Goal: Communication & Community: Answer question/provide support

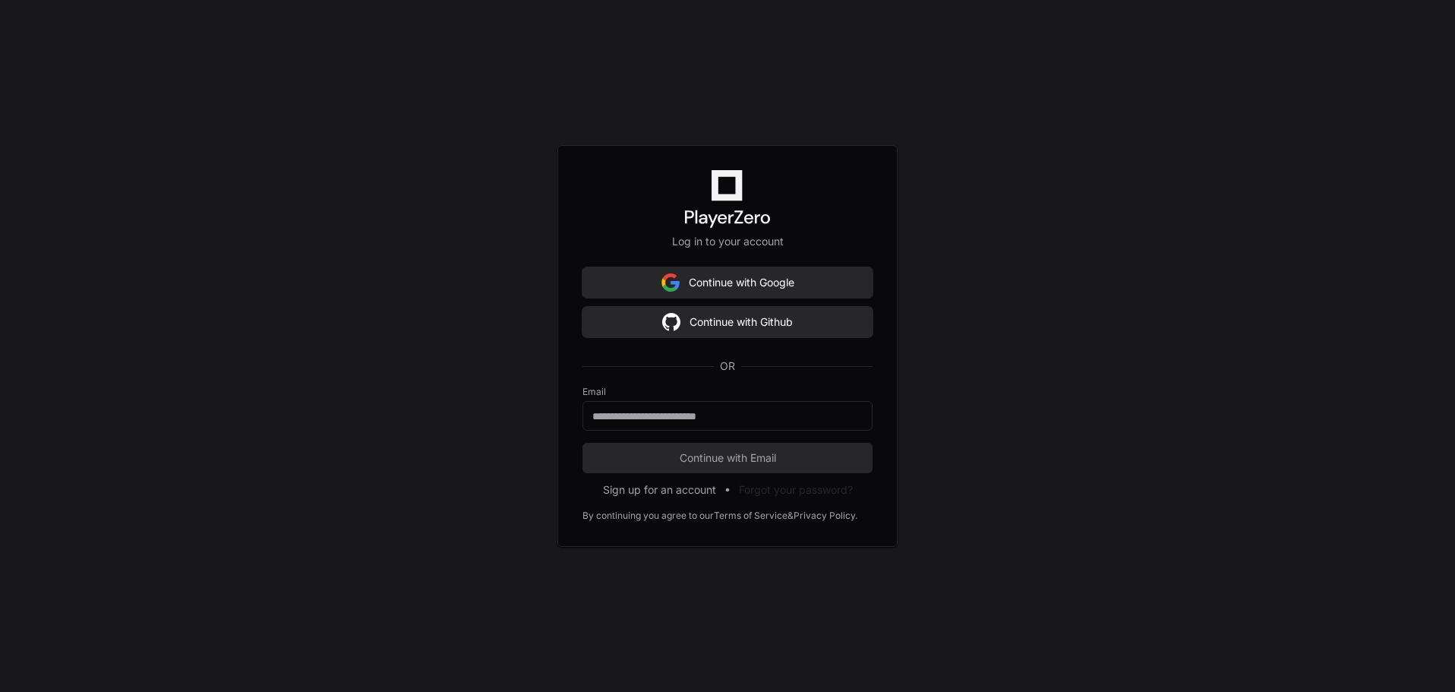
scroll to position [26090, 0]
click at [709, 321] on button "Continue with Github" at bounding box center [727, 322] width 290 height 30
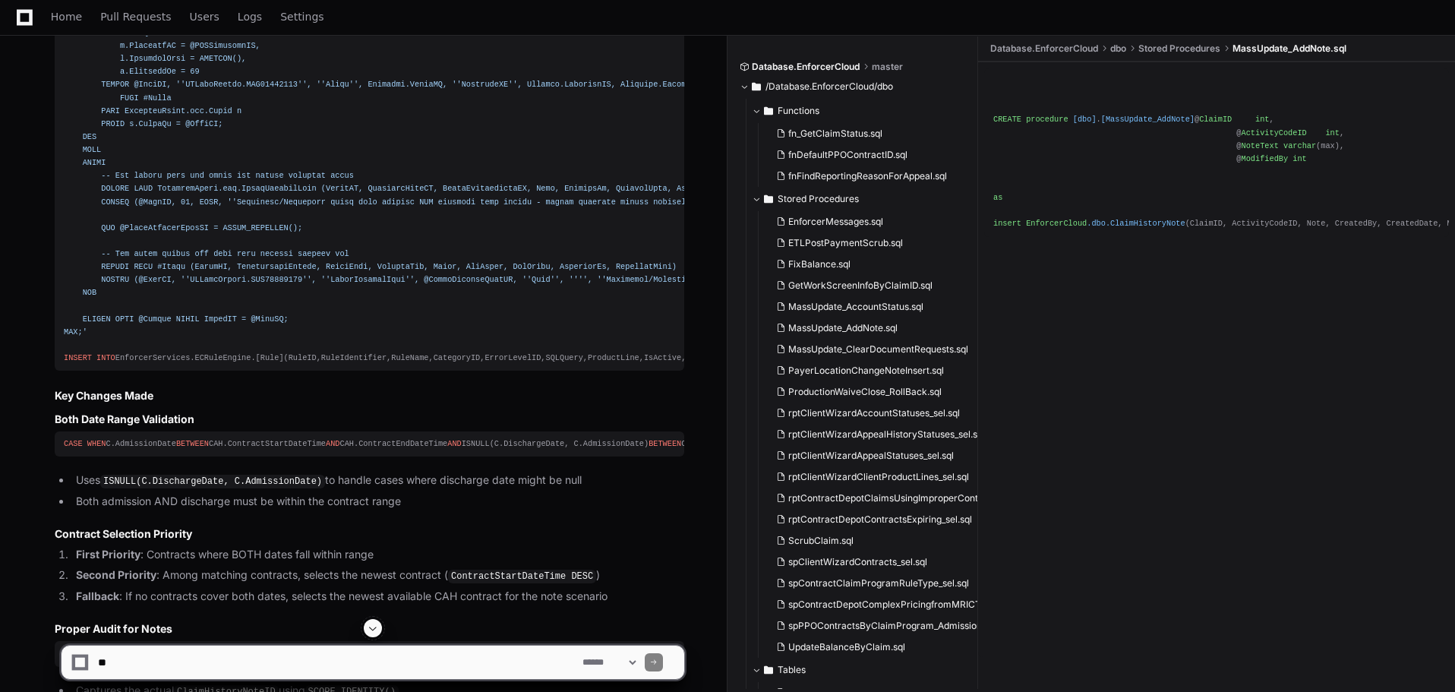
scroll to position [26168, 0]
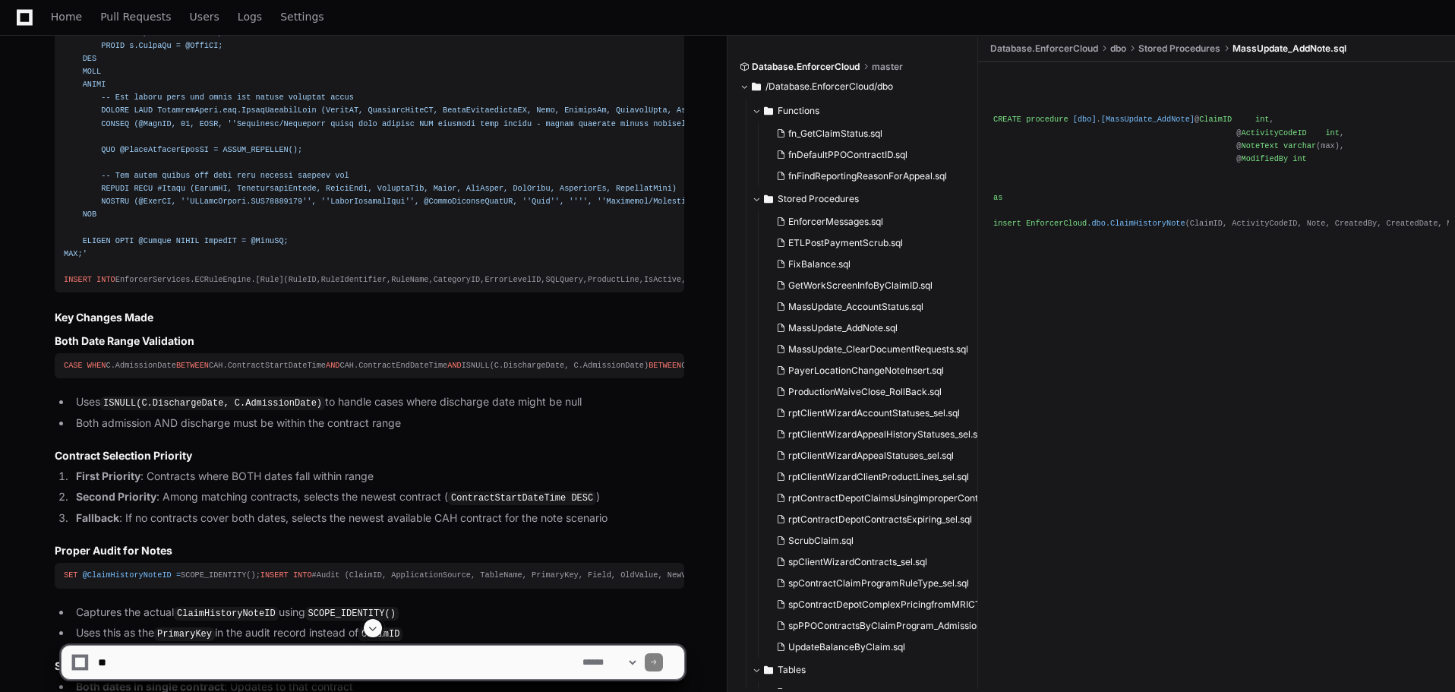
click at [368, 630] on span at bounding box center [373, 628] width 12 height 12
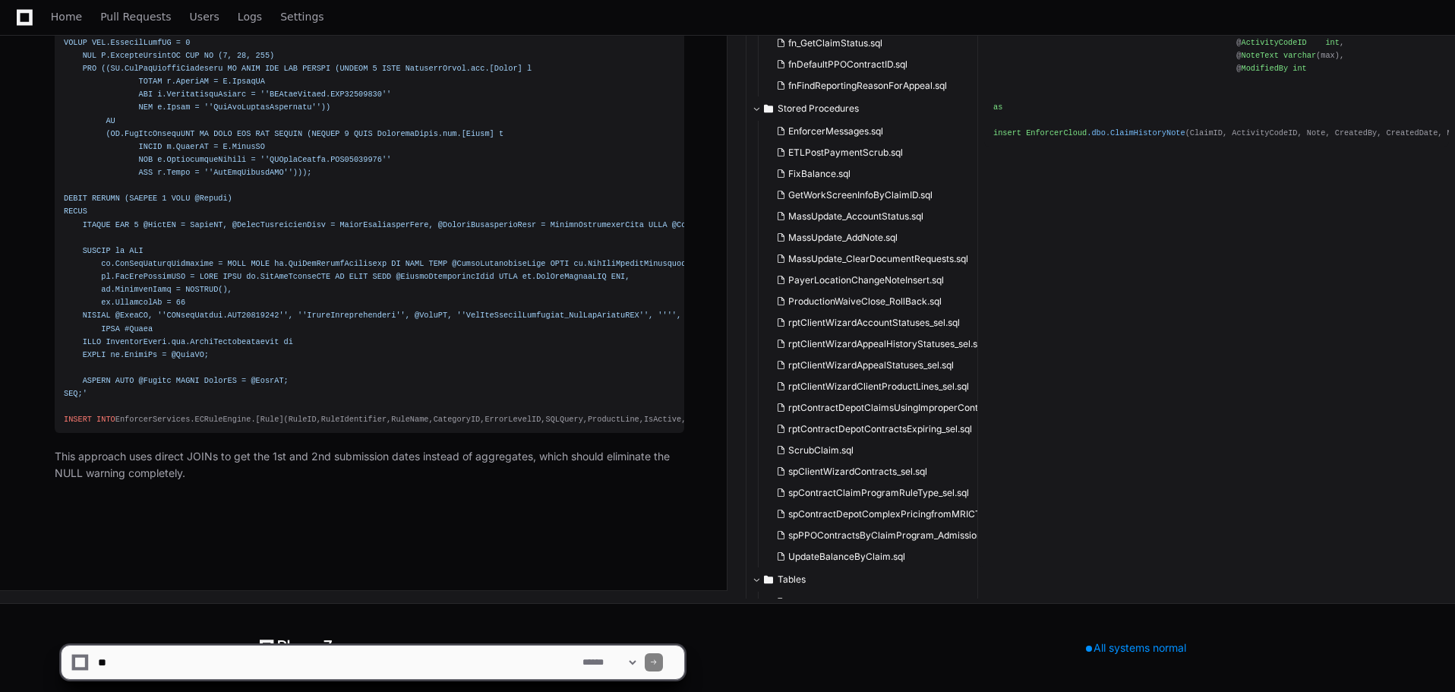
scroll to position [30180, 0]
click at [169, 663] on textarea at bounding box center [337, 661] width 484 height 33
paste textarea "**********"
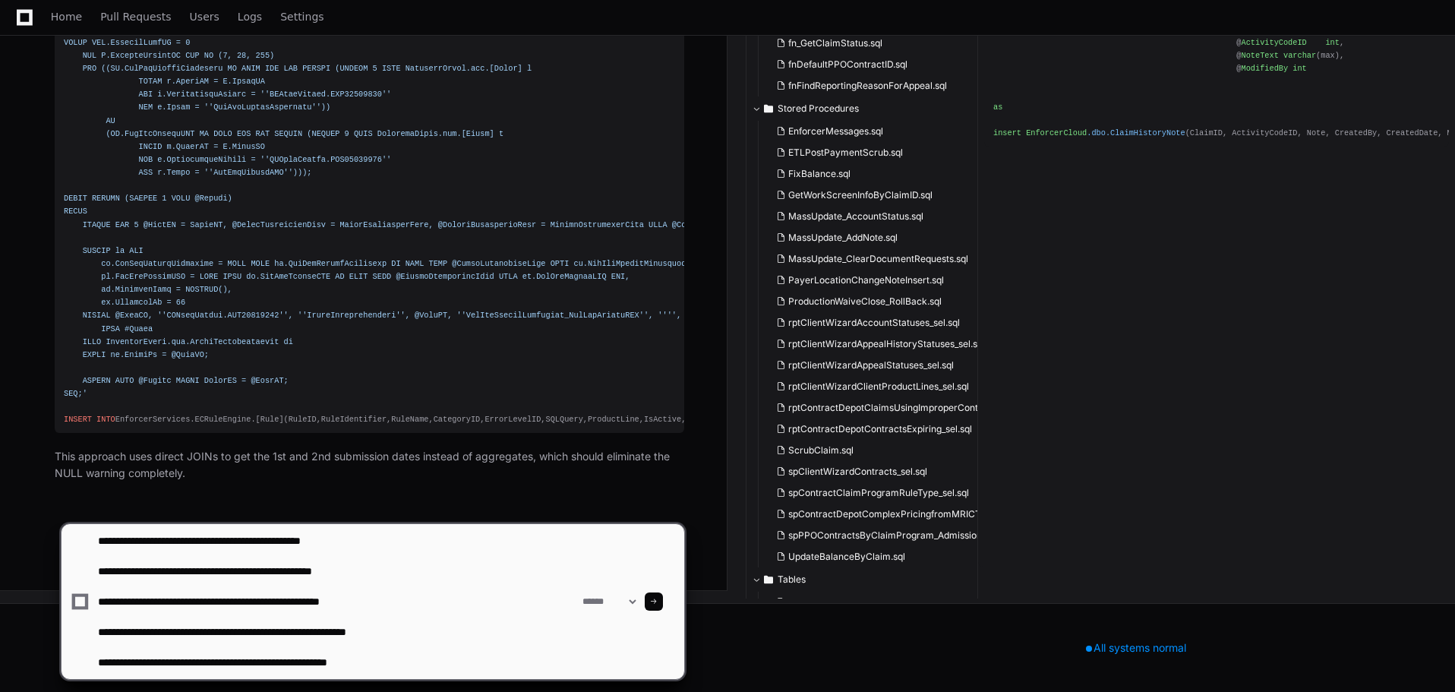
click at [412, 601] on textarea at bounding box center [337, 601] width 484 height 155
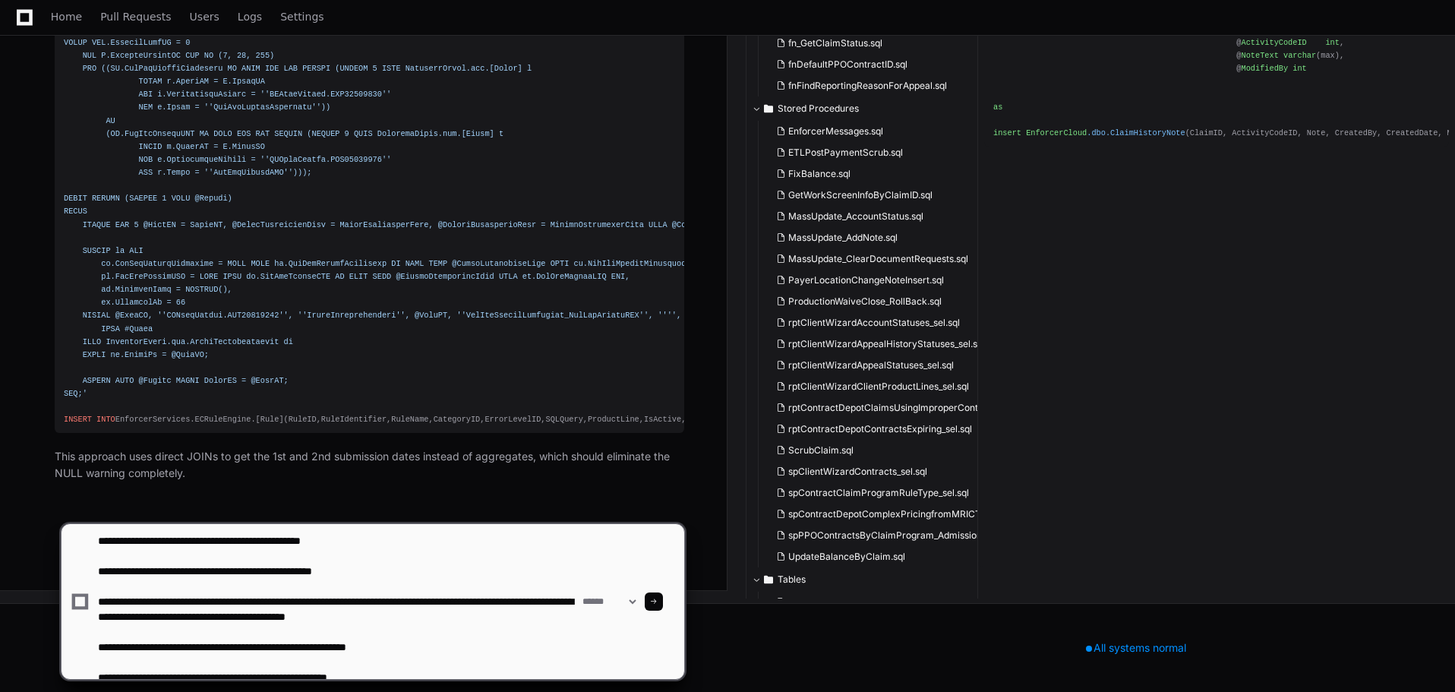
type textarea "**********"
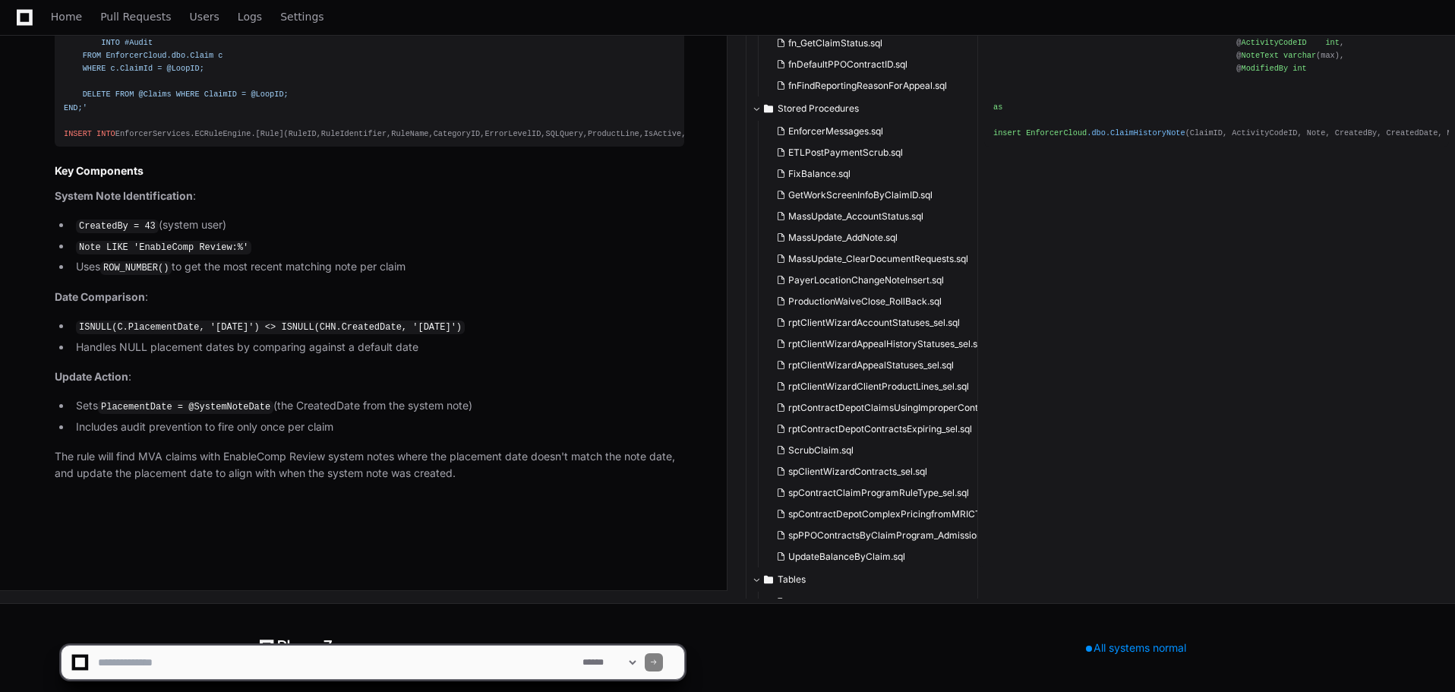
scroll to position [31420, 0]
click at [205, 669] on textarea at bounding box center [337, 661] width 484 height 33
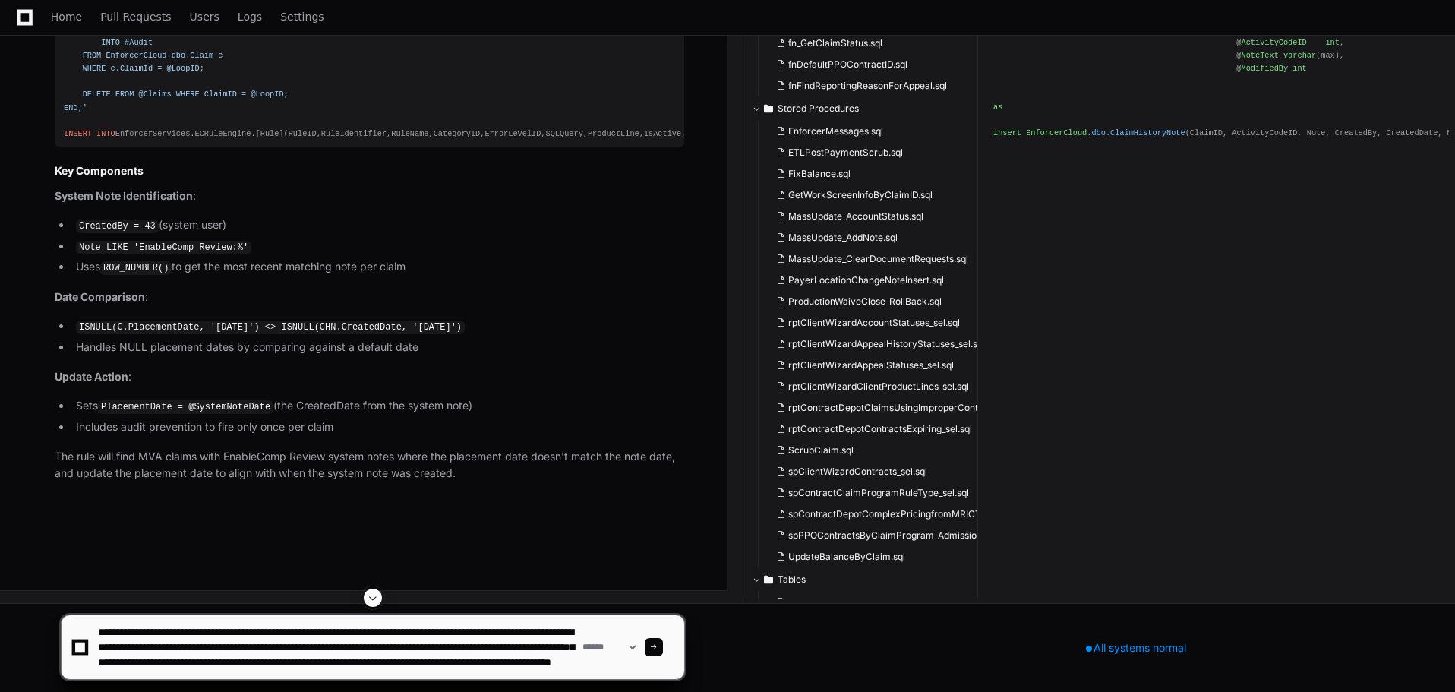
scroll to position [20, 0]
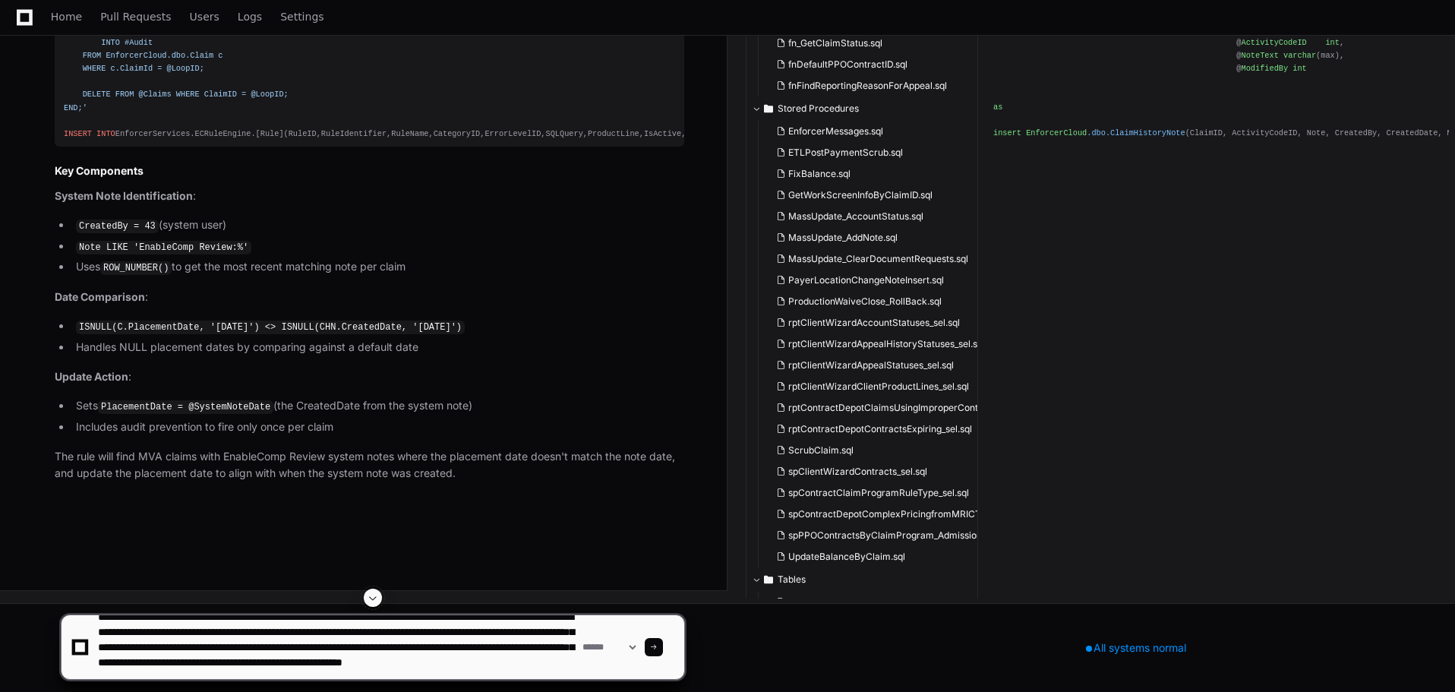
type textarea "**********"
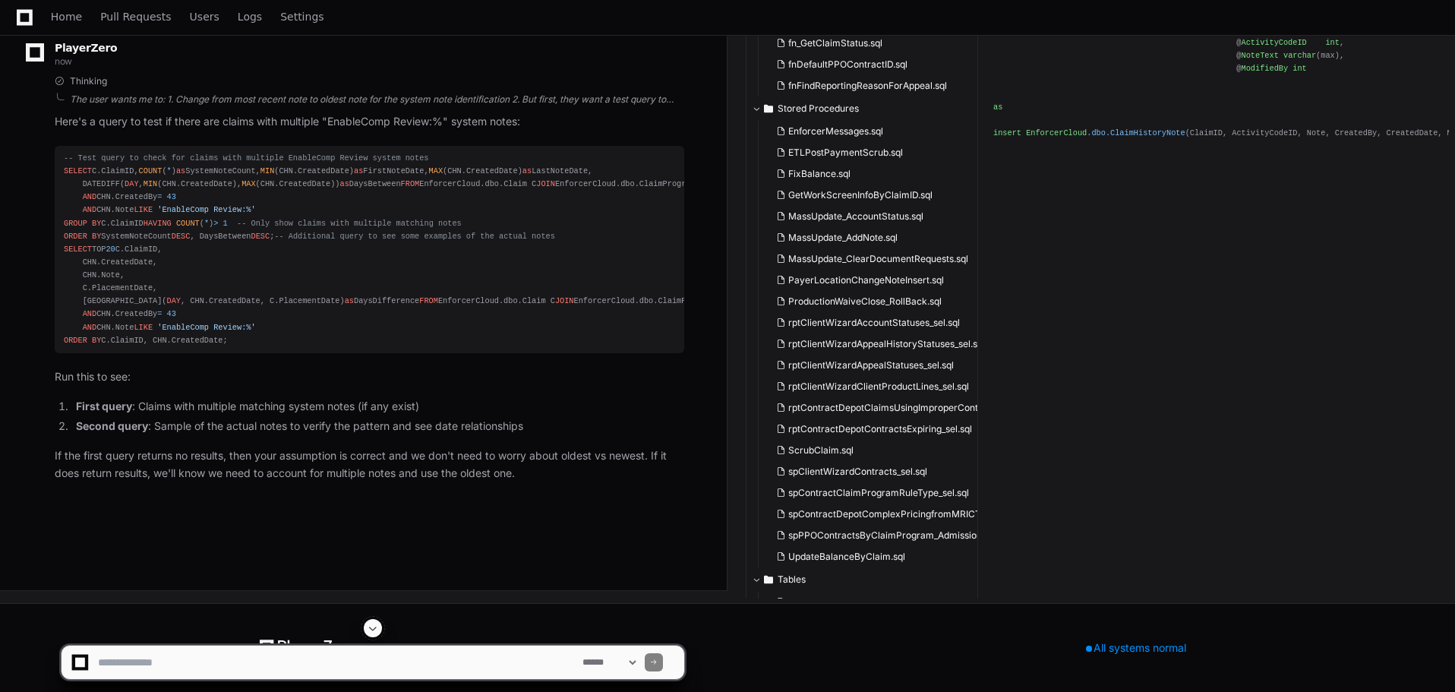
scroll to position [31910, 0]
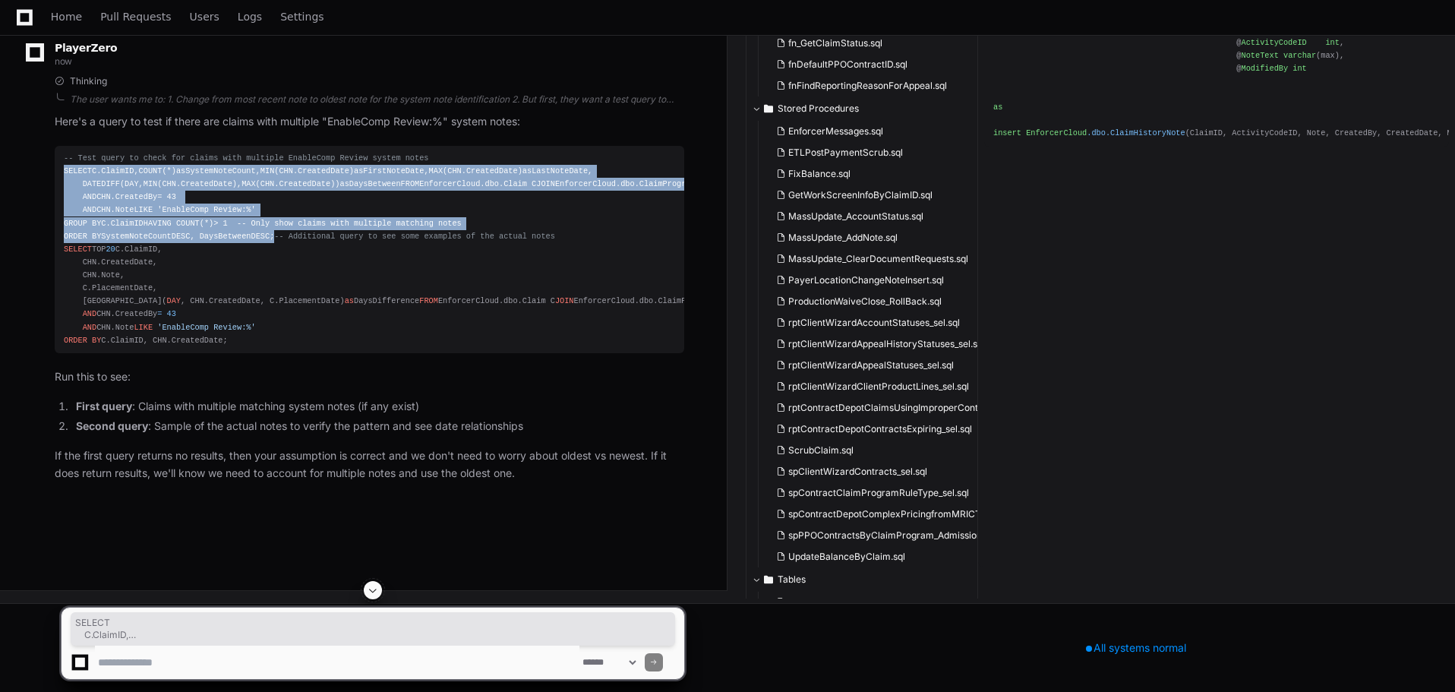
drag, startPoint x: 273, startPoint y: 512, endPoint x: 64, endPoint y: 316, distance: 286.4
click at [64, 316] on div "-- Test query to check for claims with multiple EnableComp Review system notes …" at bounding box center [369, 249] width 611 height 195
copy div "SELECT C.ClaimID, COUNT ( * ) as SystemNoteCount, MIN (CHN.CreatedDate) as Firs…"
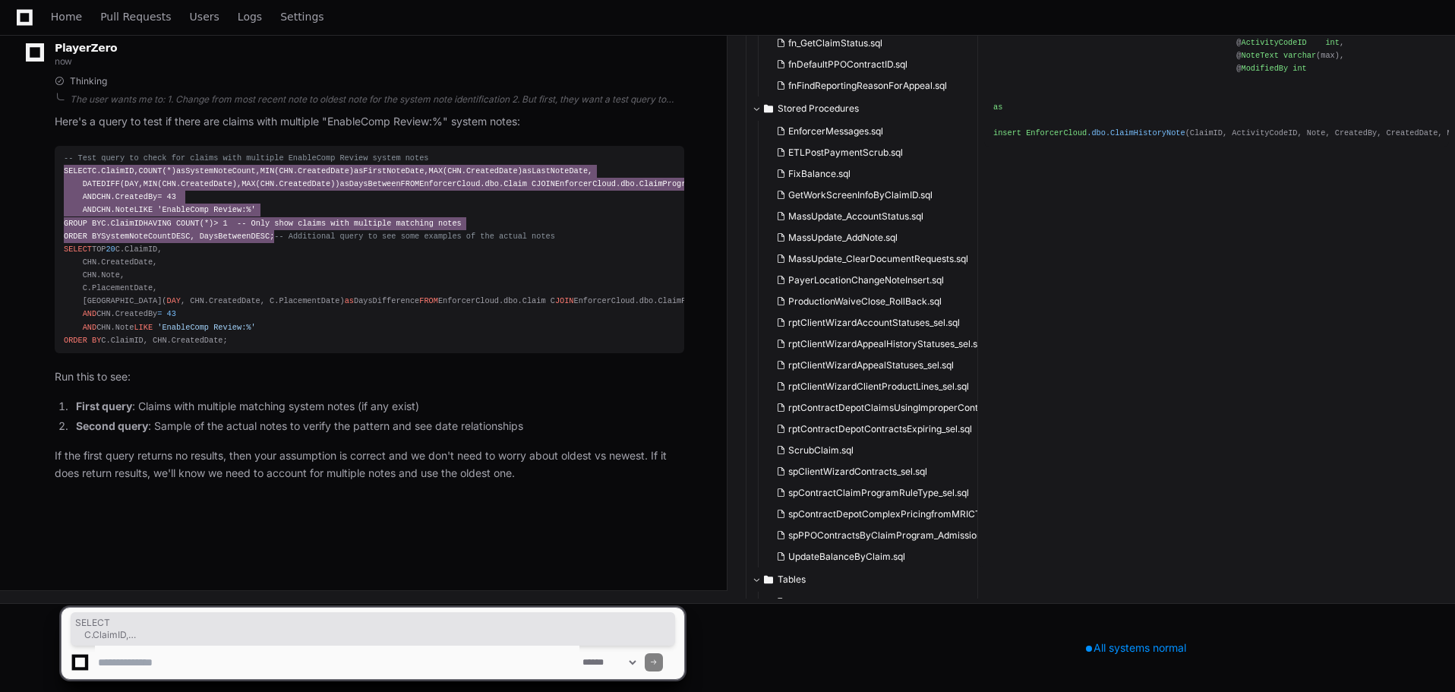
scroll to position [32288, 0]
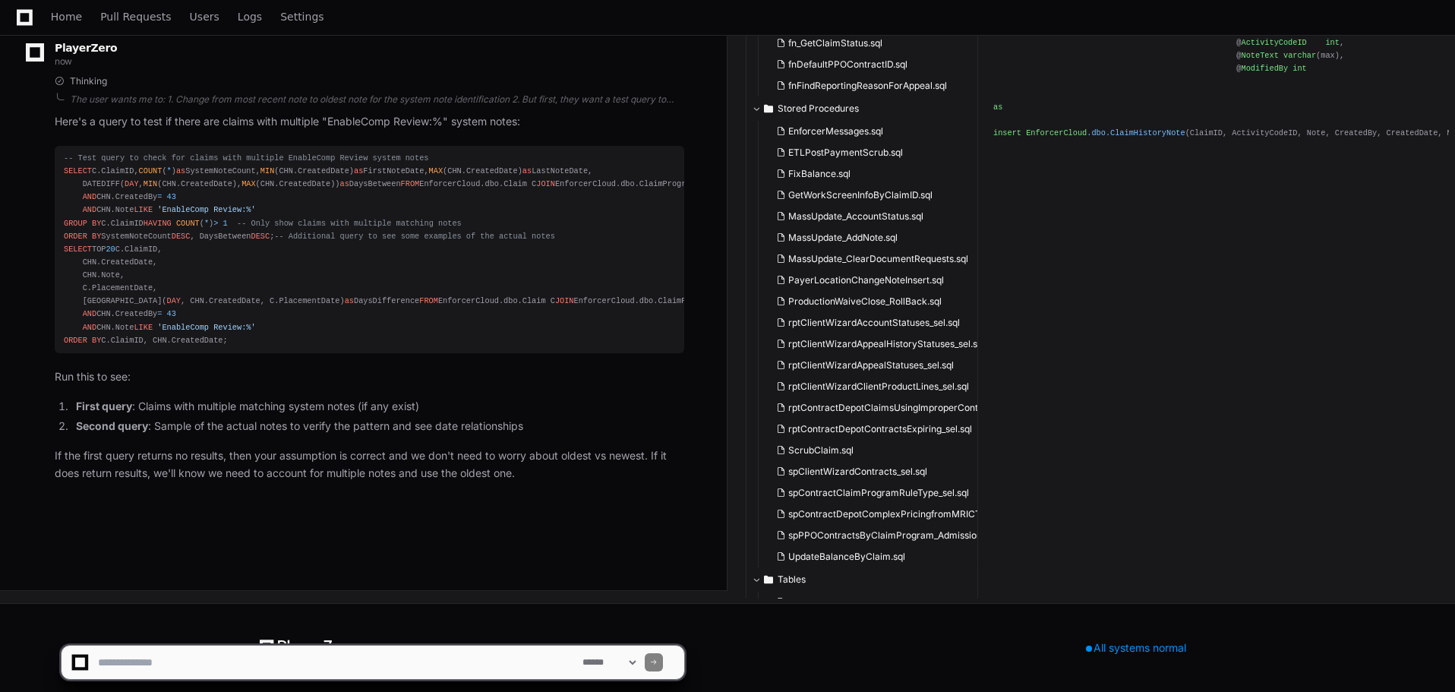
click at [178, 659] on textarea at bounding box center [337, 661] width 484 height 33
click at [532, 660] on textarea at bounding box center [337, 661] width 484 height 33
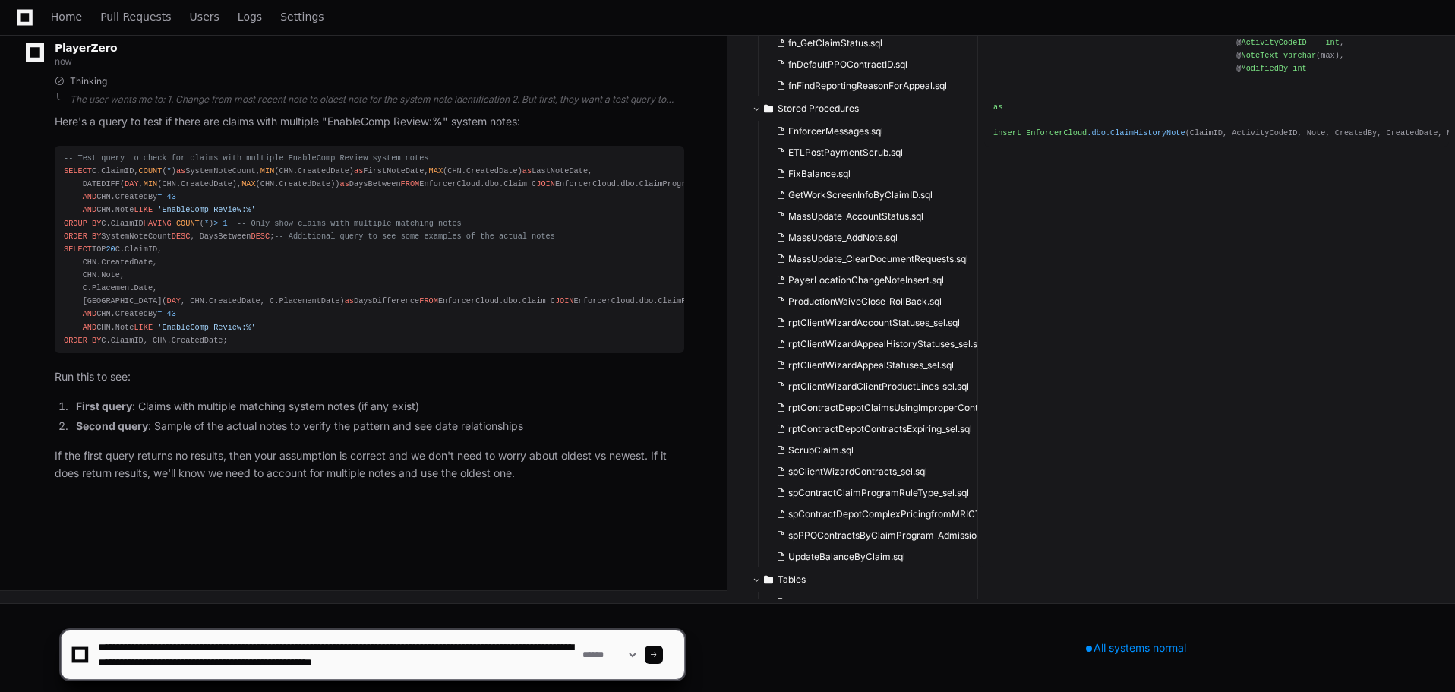
click at [532, 659] on textarea at bounding box center [337, 654] width 484 height 49
drag, startPoint x: 308, startPoint y: 671, endPoint x: 232, endPoint y: 673, distance: 76.7
click at [230, 673] on textarea at bounding box center [337, 654] width 484 height 49
type textarea "**********"
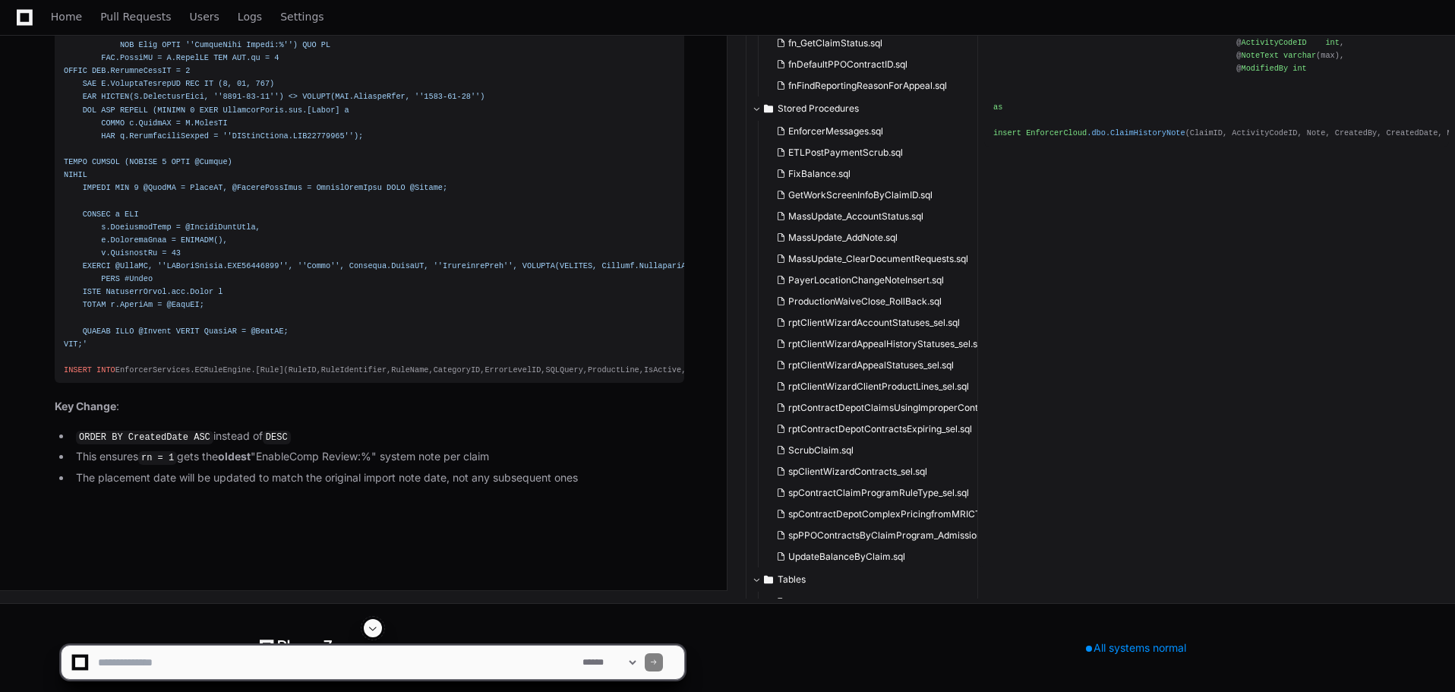
scroll to position [32997, 0]
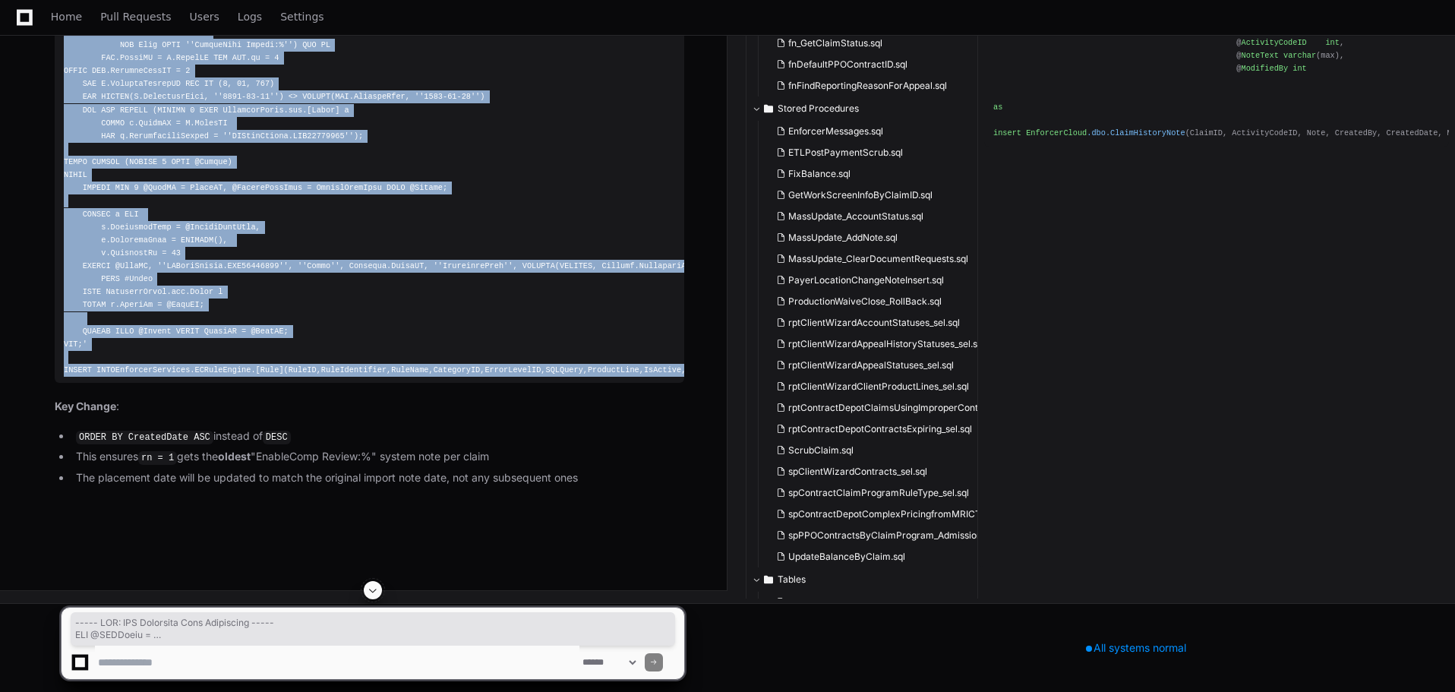
drag, startPoint x: 450, startPoint y: 606, endPoint x: 54, endPoint y: 50, distance: 682.3
click at [54, 50] on div "Thinking The user confirmed that there can be multiple "EnableComp Review:%" sy…" at bounding box center [354, 114] width 660 height 746
copy div "----- NEW: MVA Placement Date Correction ----- SET @SQLQuery = 'DECLARE @Claims…"
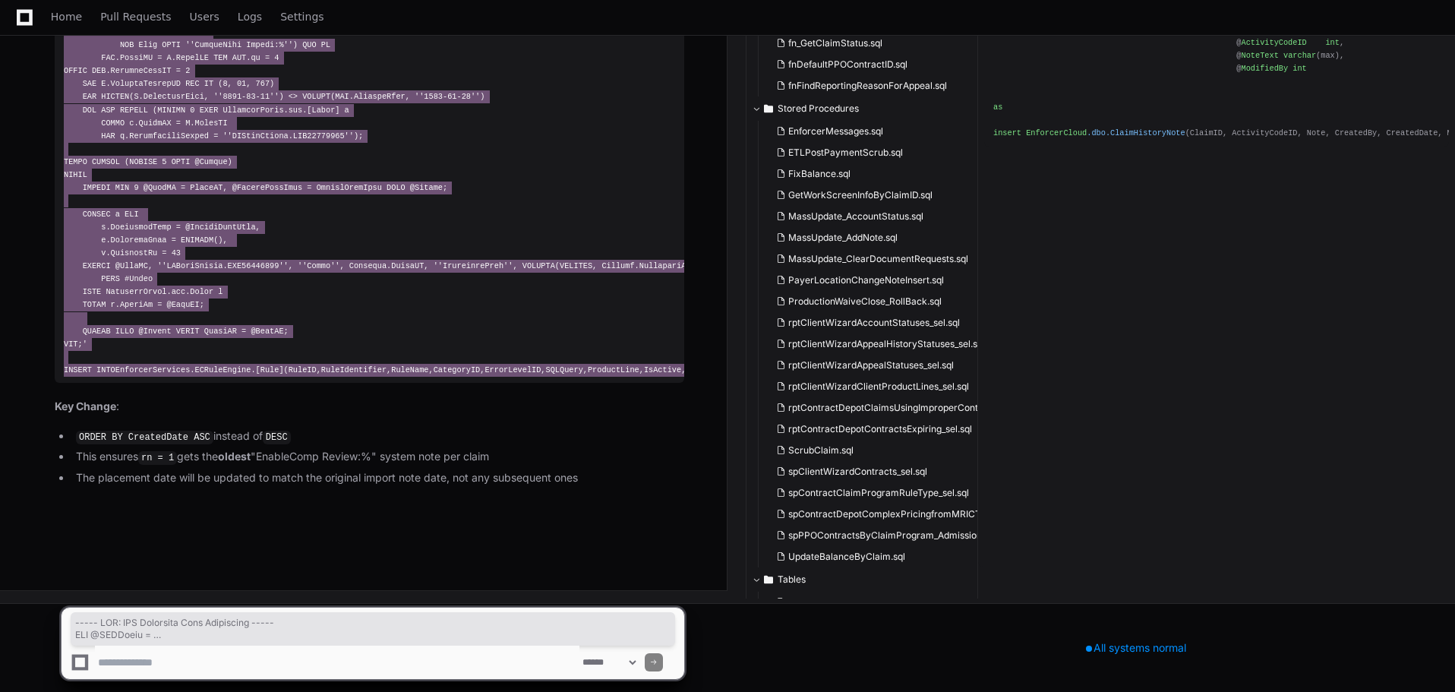
scroll to position [33232, 0]
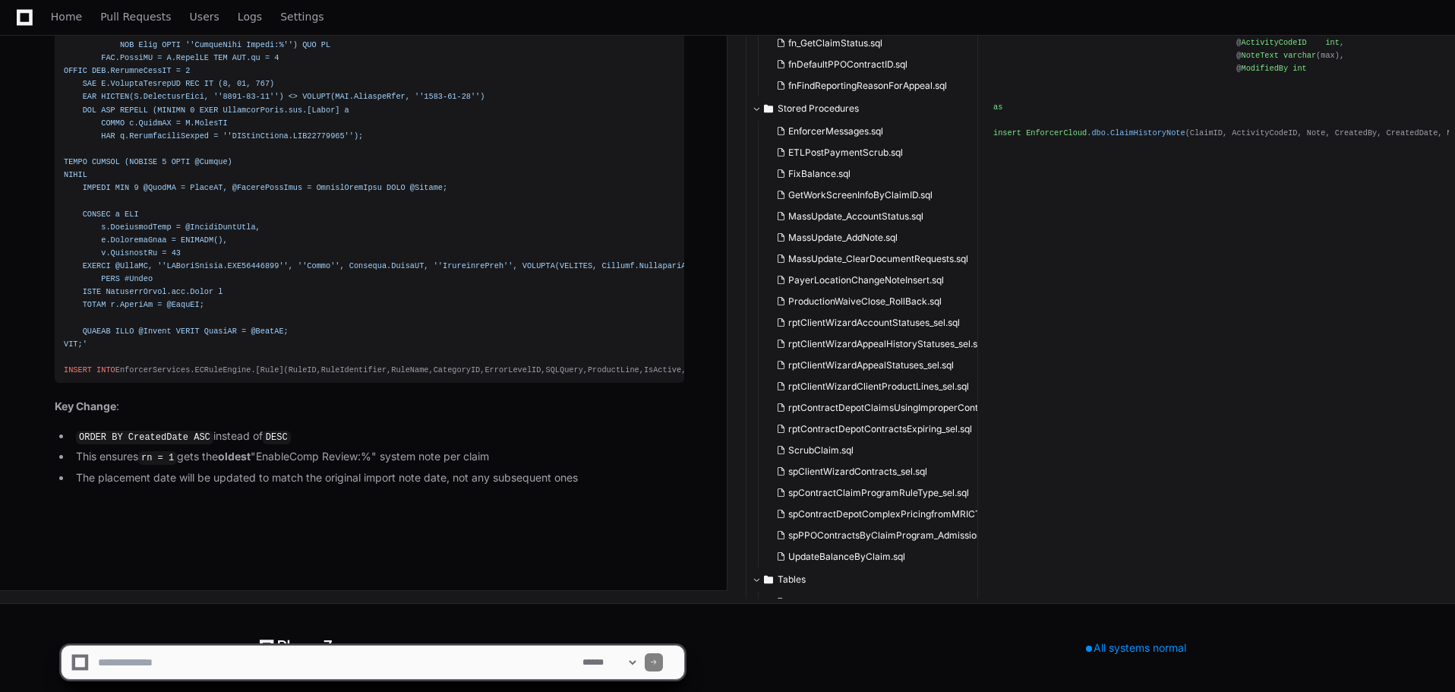
click at [202, 659] on textarea at bounding box center [337, 661] width 484 height 33
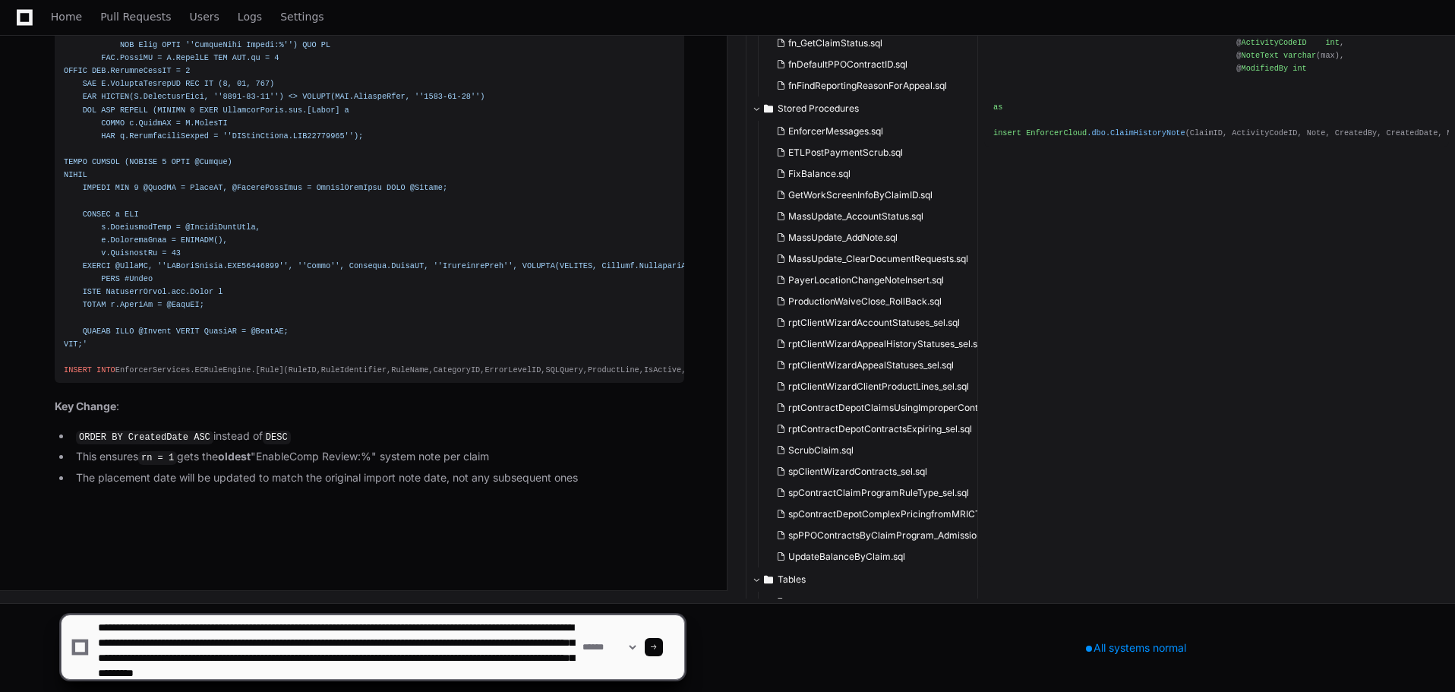
scroll to position [20, 0]
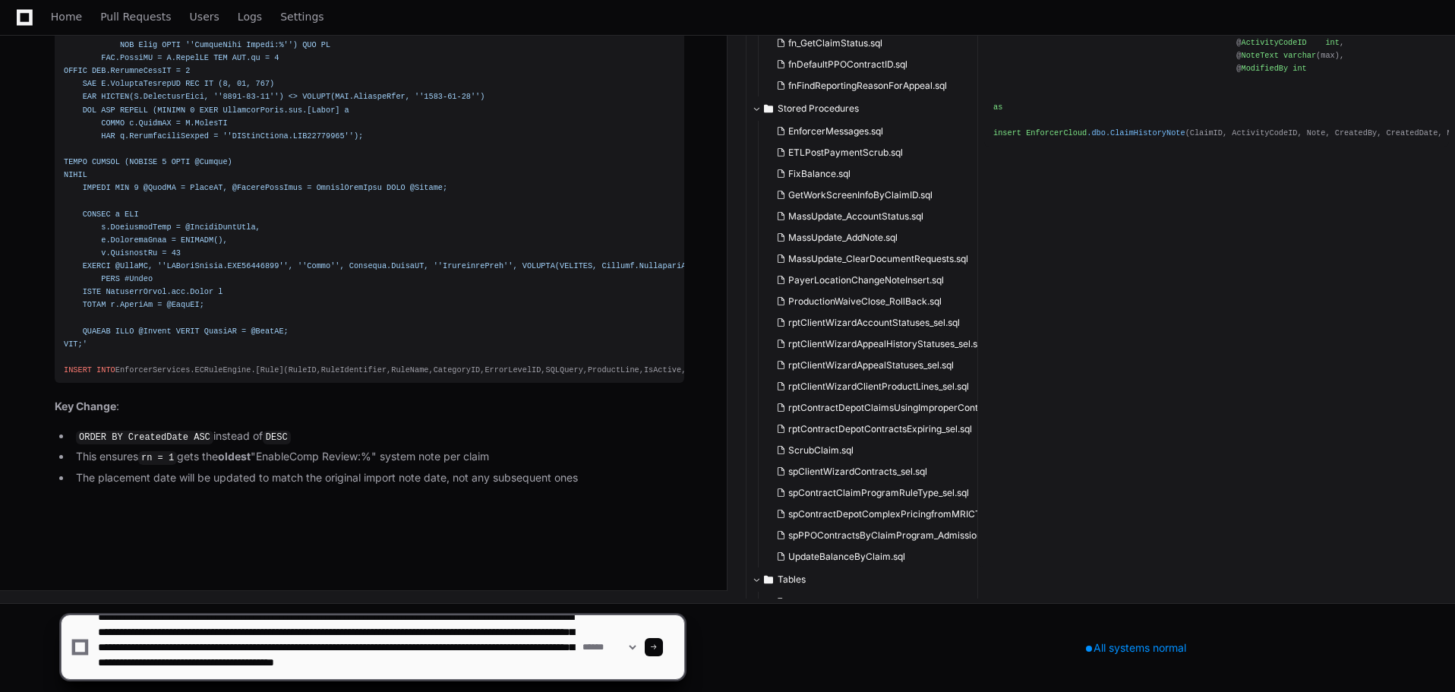
type textarea "**********"
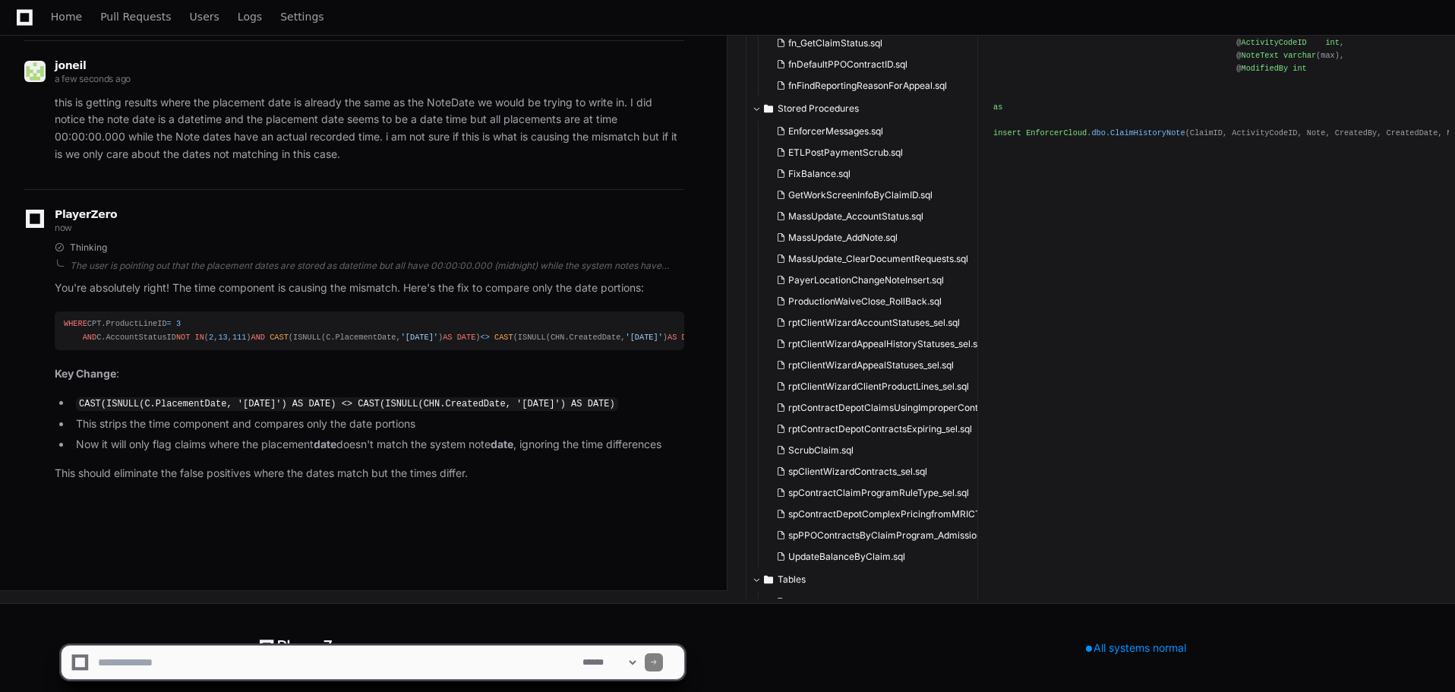
scroll to position [33753, 0]
click at [245, 663] on textarea at bounding box center [337, 661] width 484 height 33
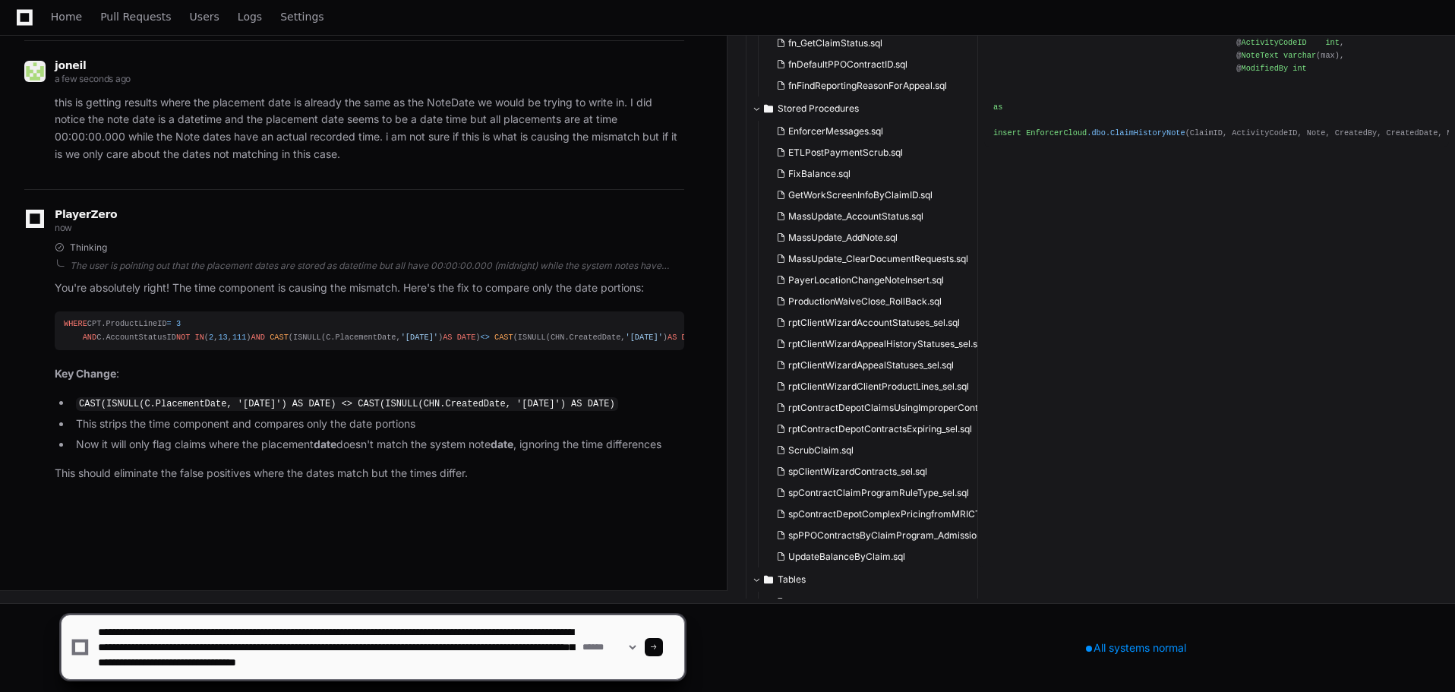
scroll to position [5, 0]
click at [333, 671] on textarea at bounding box center [337, 647] width 484 height 64
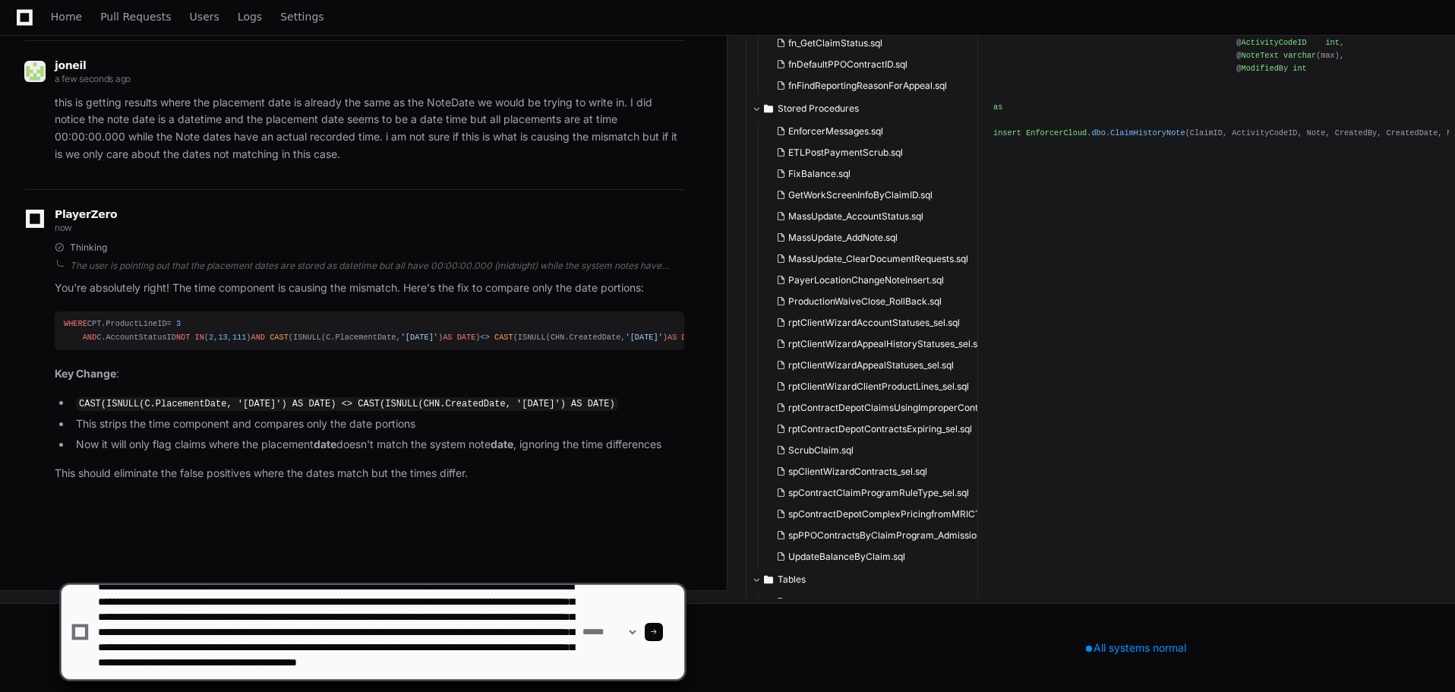
scroll to position [35, 0]
type textarea "**********"
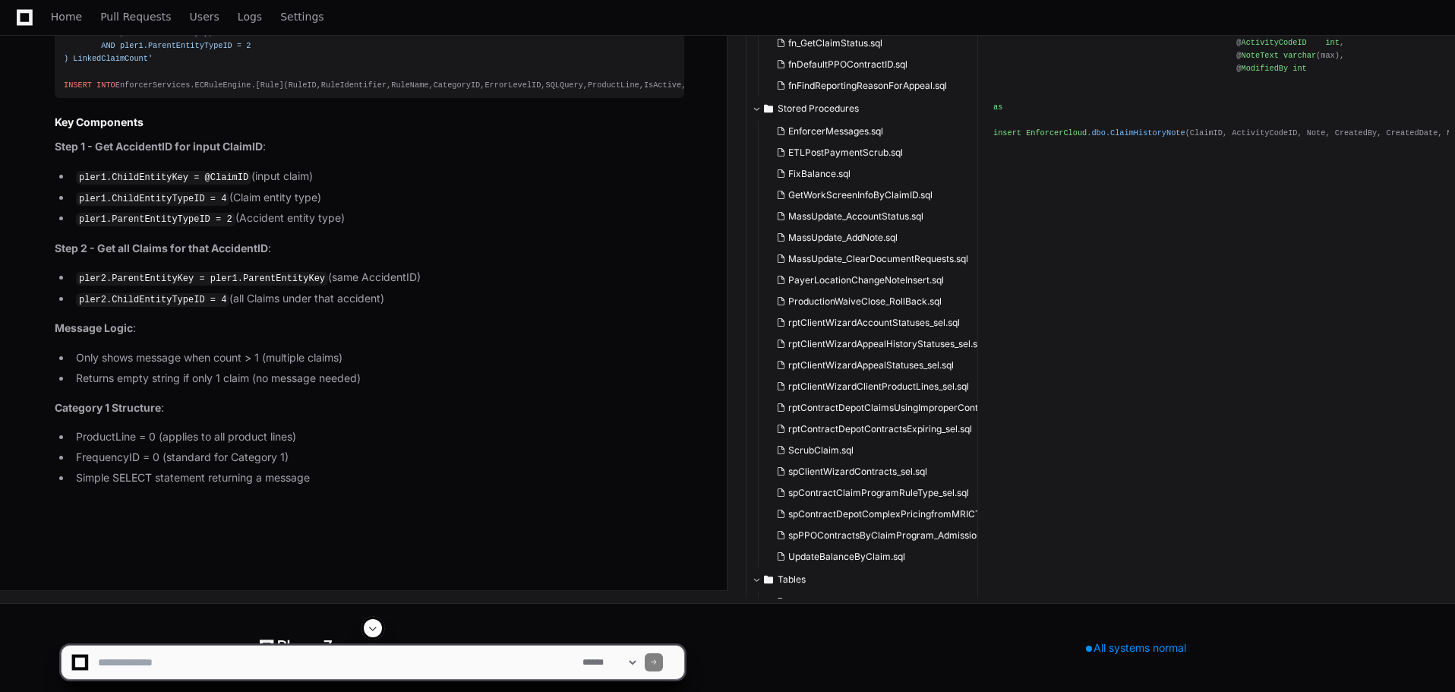
scroll to position [34315, 0]
click at [291, 673] on textarea at bounding box center [337, 661] width 484 height 33
click at [147, 661] on textarea at bounding box center [337, 661] width 484 height 33
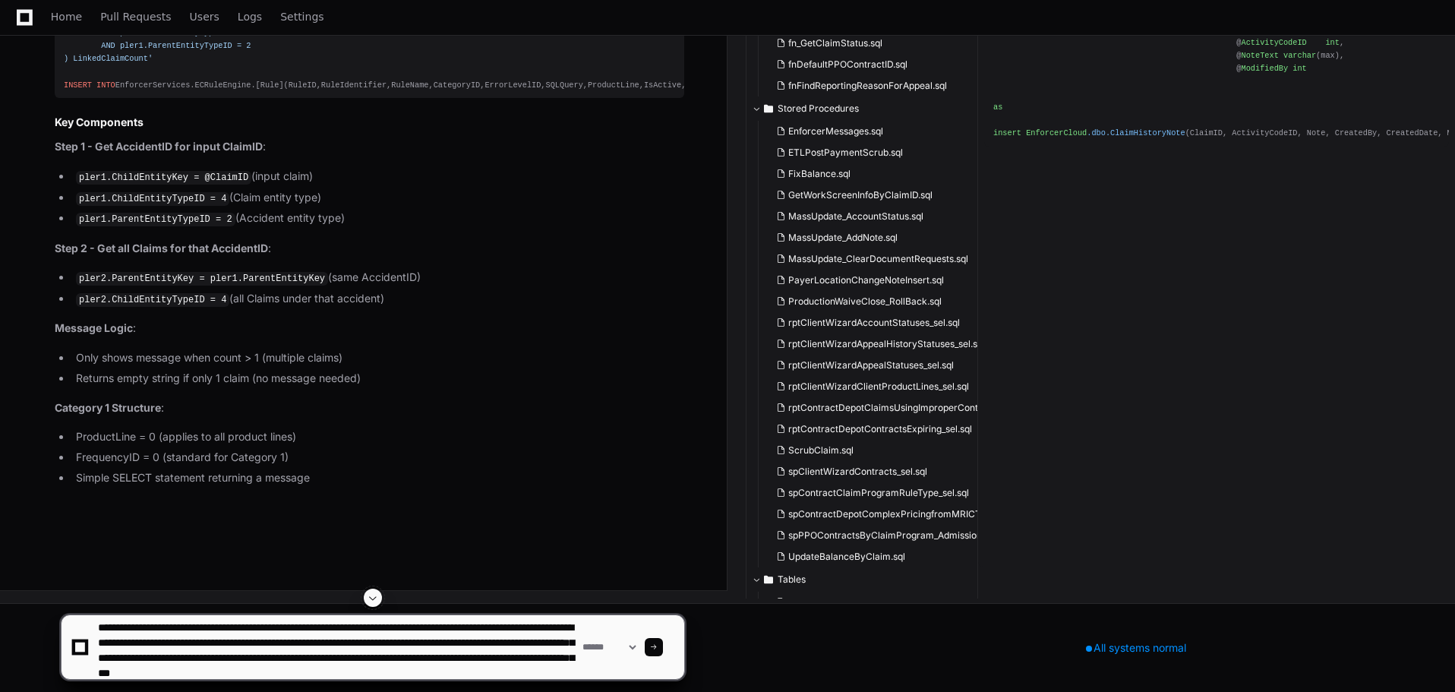
scroll to position [20, 0]
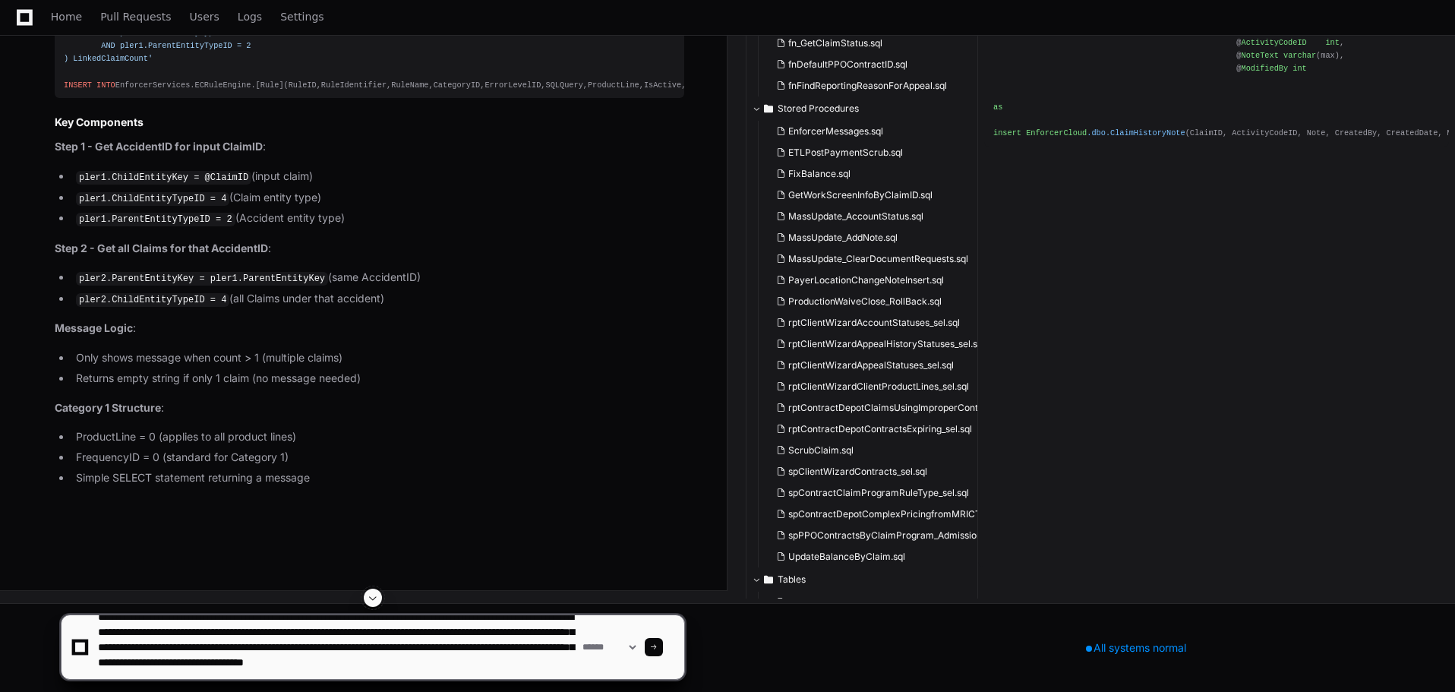
type textarea "**********"
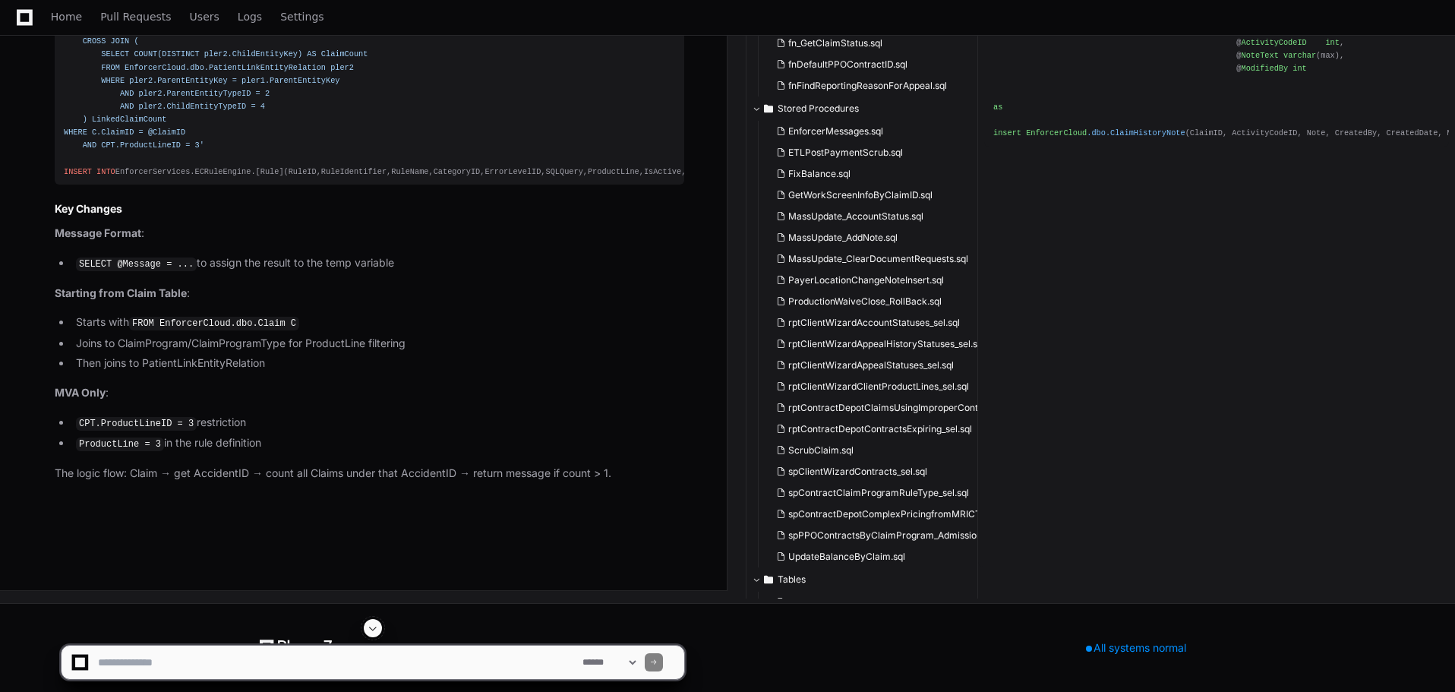
scroll to position [35383, 0]
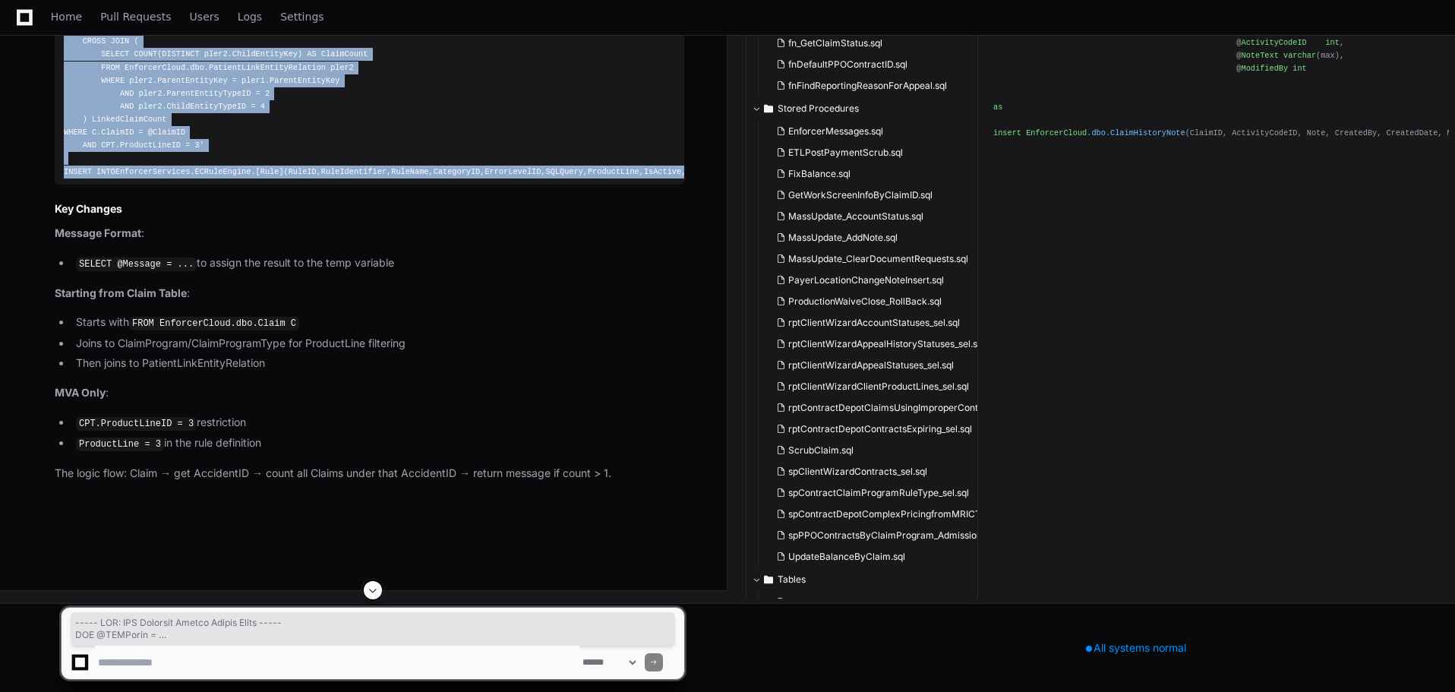
drag, startPoint x: 462, startPoint y: 514, endPoint x: 56, endPoint y: 155, distance: 541.7
click at [56, 155] on pre "----- NEW: MVA Accident Linked Claims Count ----- SET @SQLQuery = INSERT INTO E…" at bounding box center [370, 2] width 630 height 363
copy div "----- NEW: MVA Accident Linked Claims Count ----- SET @SQLQuery = 'SELECT @Mess…"
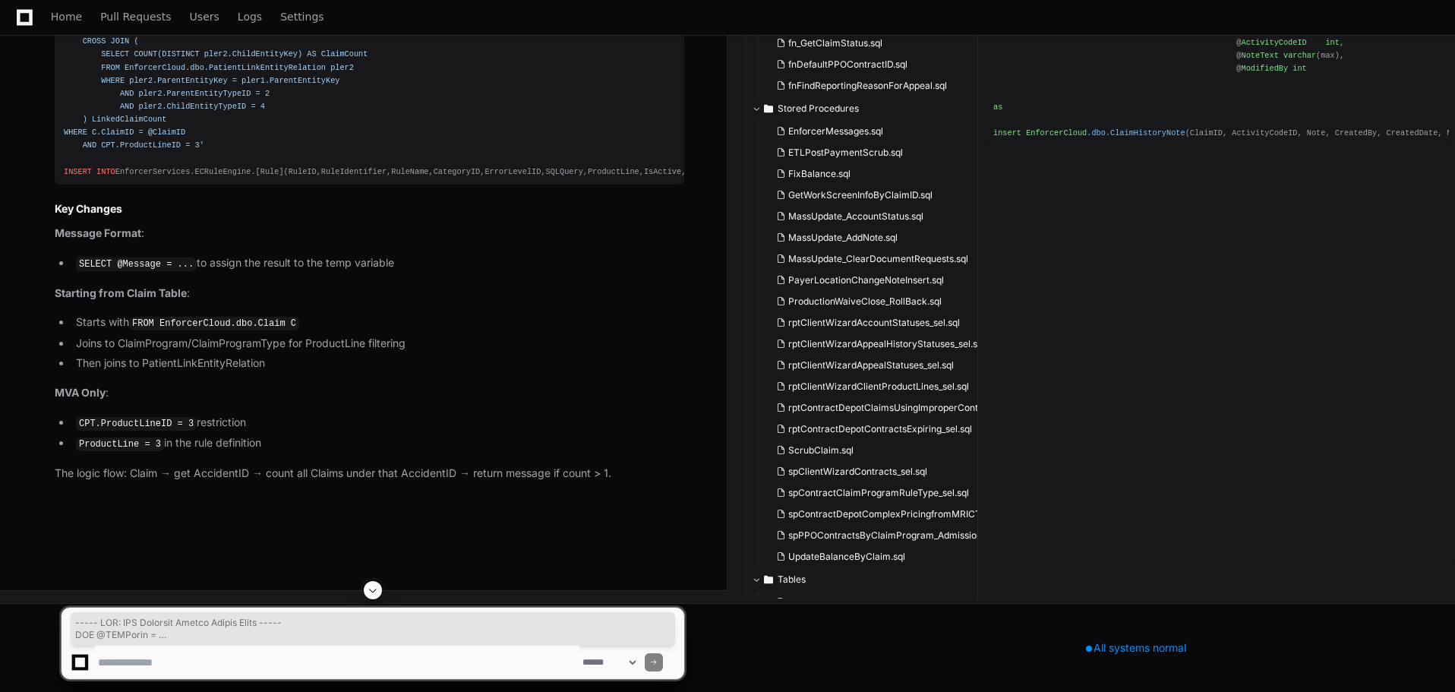
click at [513, 482] on article "Here's the corrected Category 1 message rule with the proper format and MVA res…" at bounding box center [370, 135] width 630 height 693
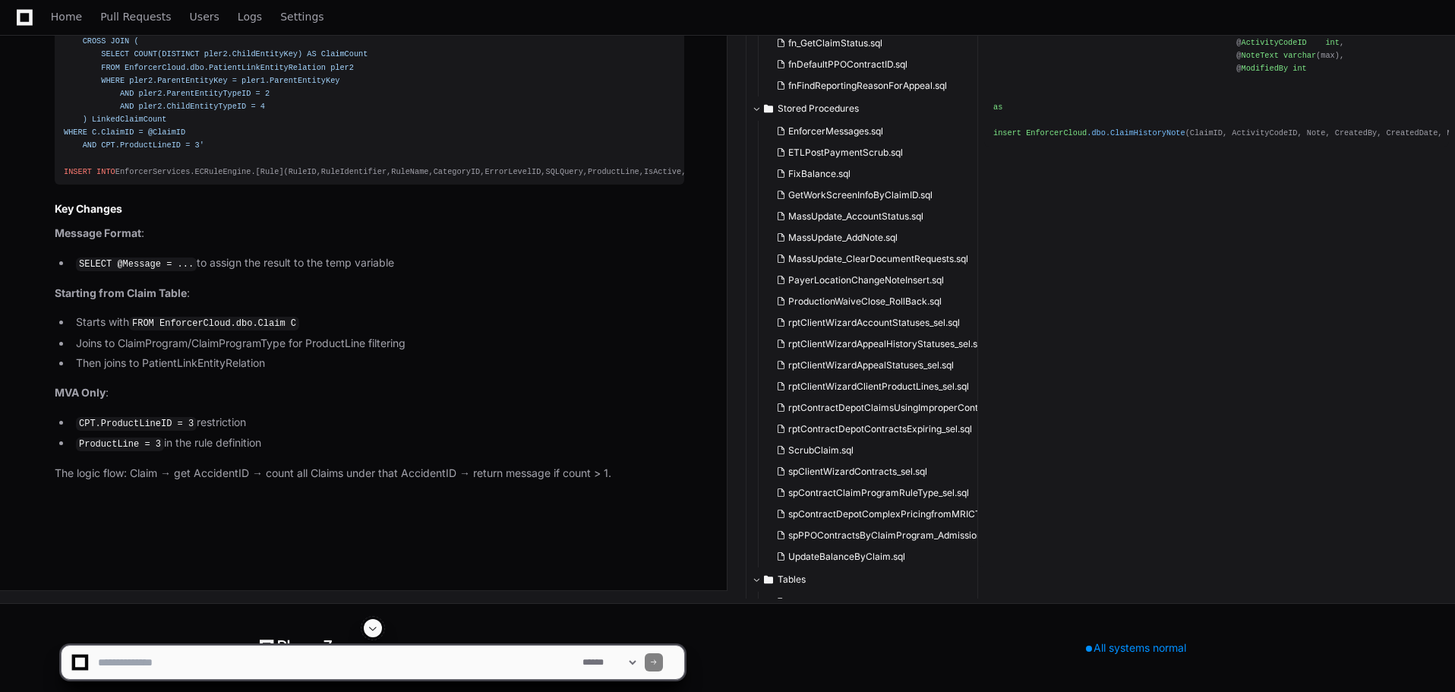
click at [275, 661] on textarea at bounding box center [337, 661] width 484 height 33
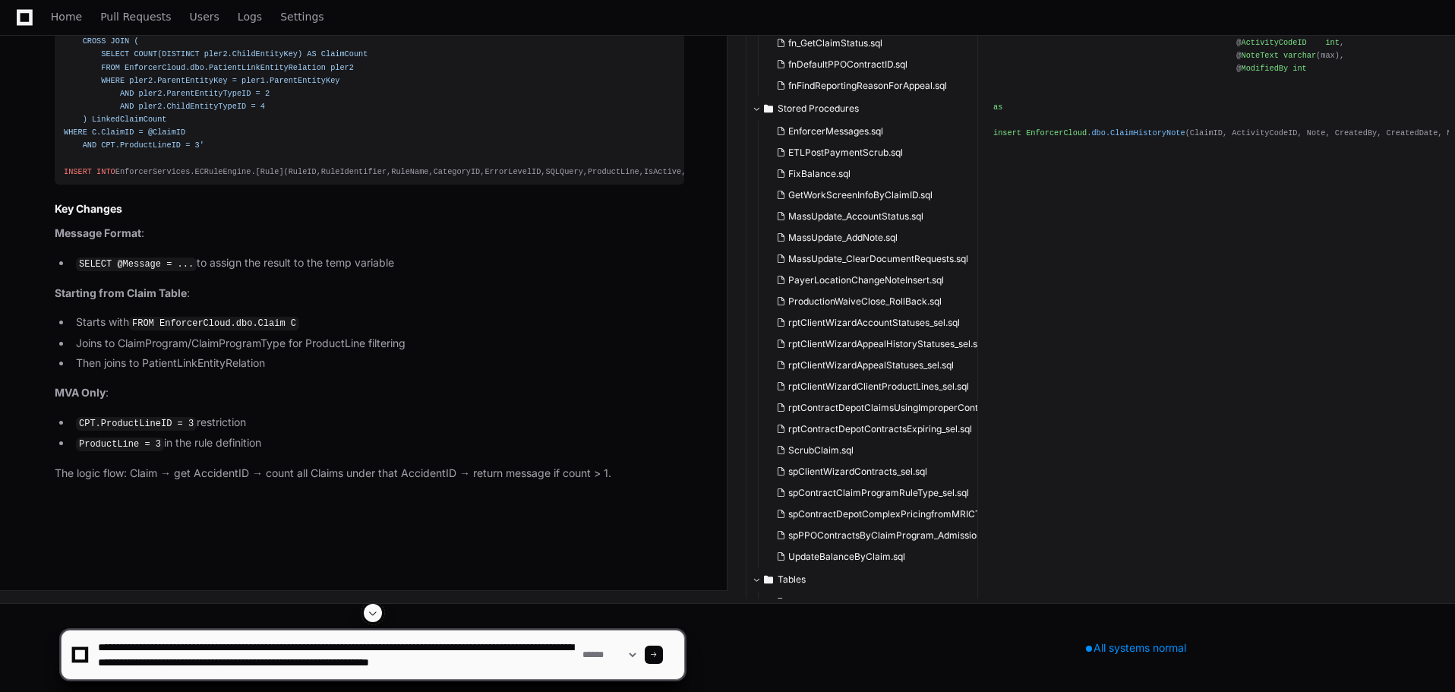
scroll to position [5, 0]
type textarea "**********"
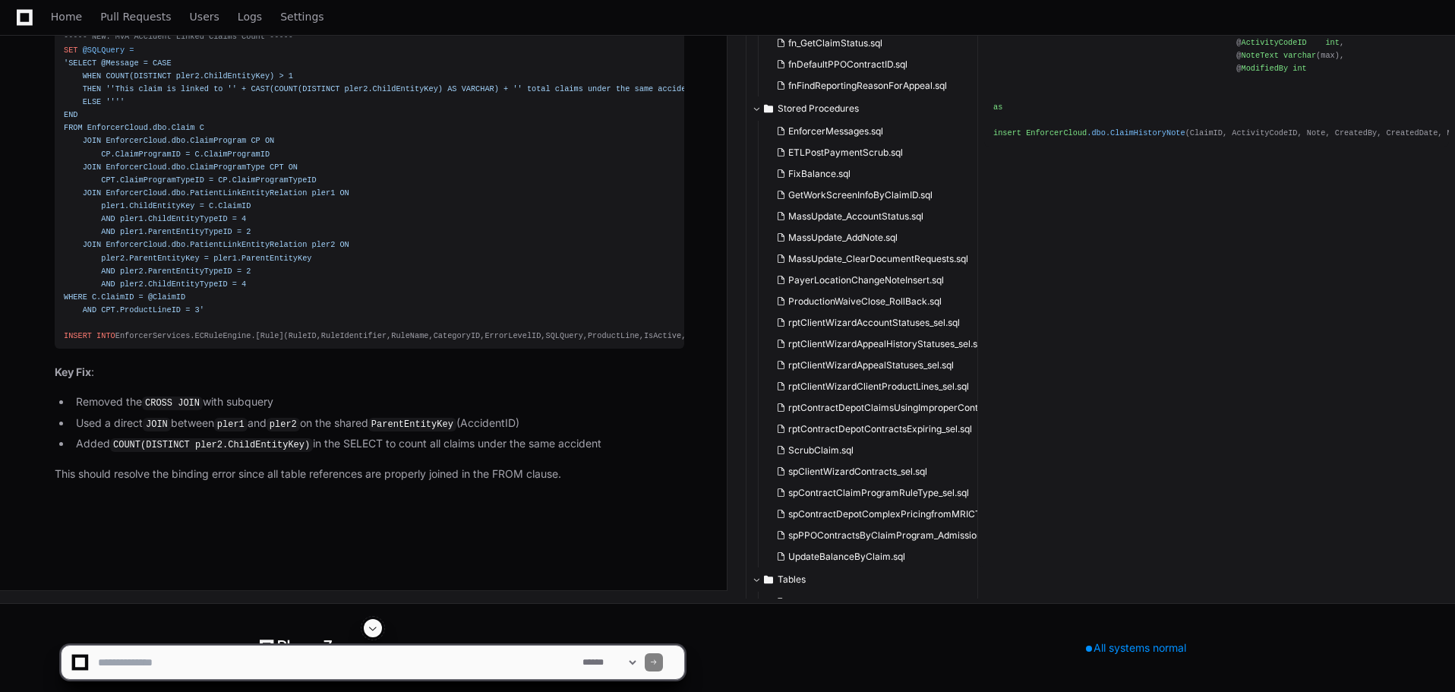
scroll to position [36176, 0]
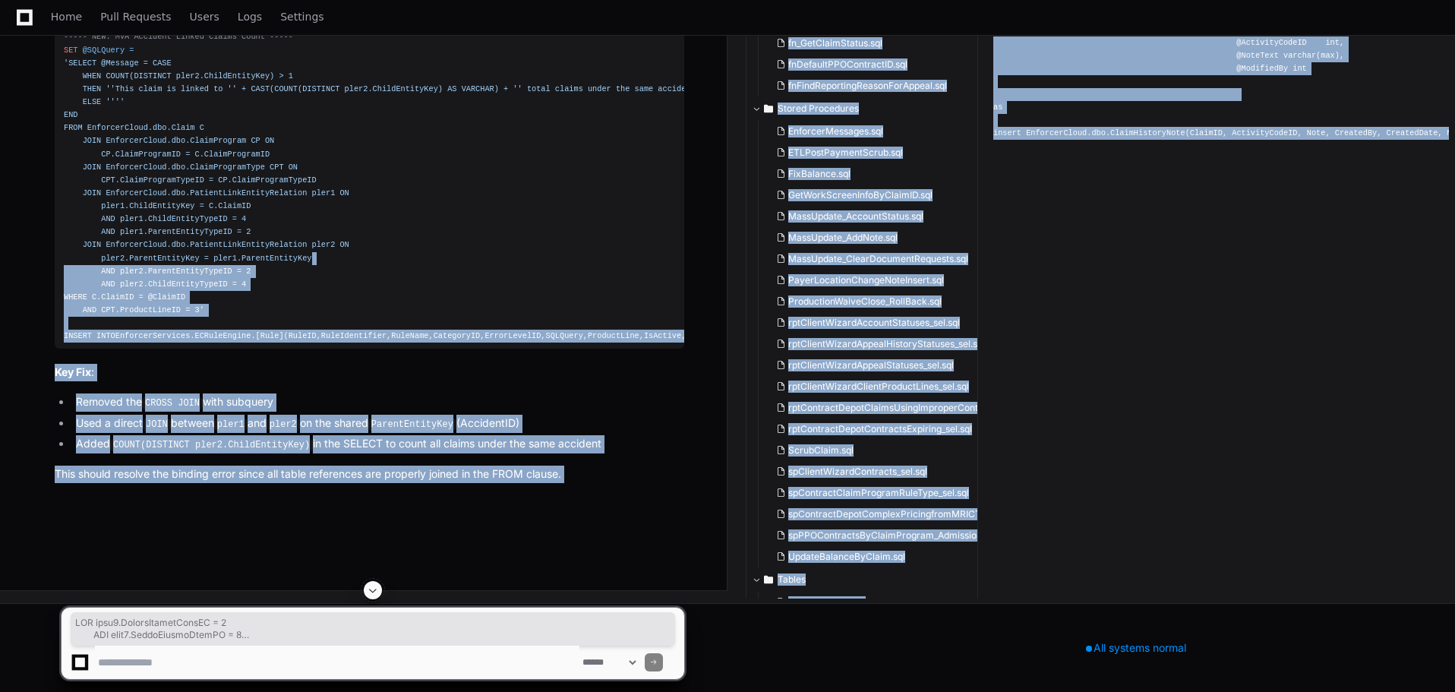
drag, startPoint x: 466, startPoint y: 631, endPoint x: 319, endPoint y: 542, distance: 172.0
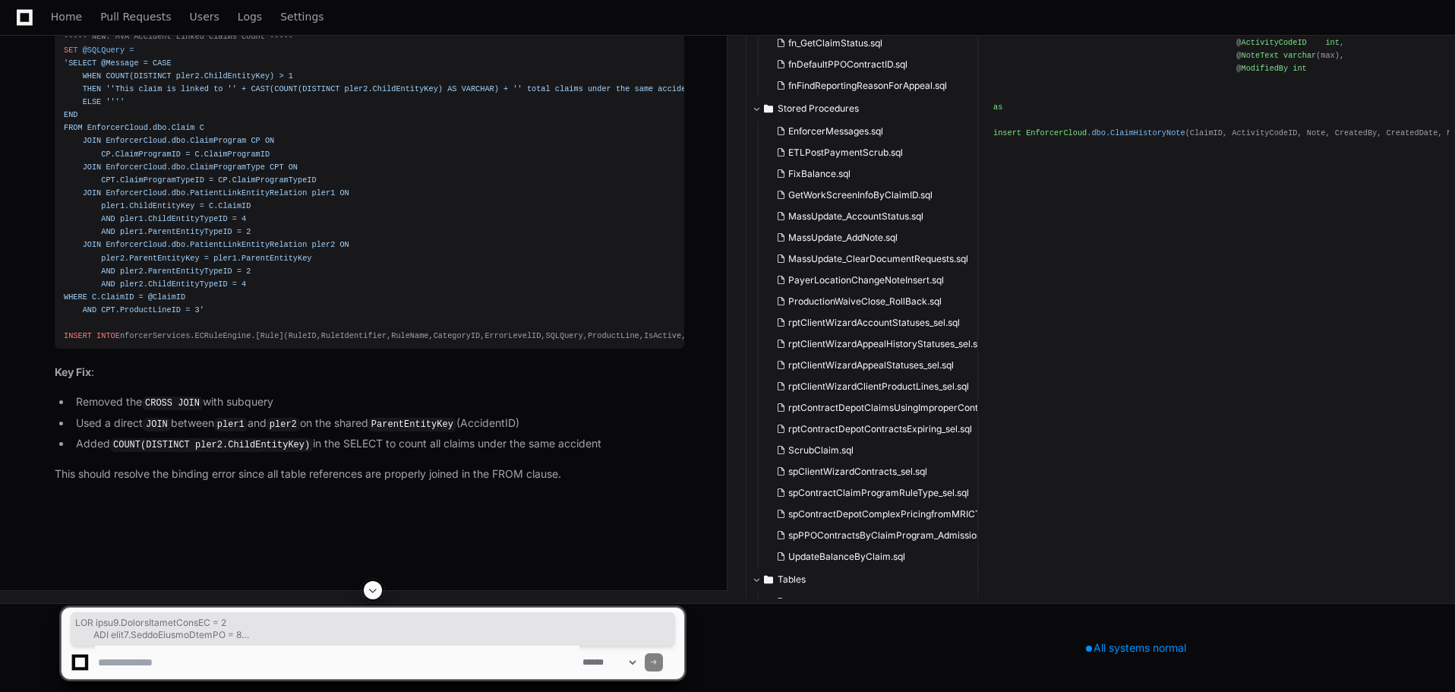
click at [339, 342] on div "----- NEW: MVA Accident Linked Claims Count ----- SET @SQLQuery = 'SELECT @Mess…" at bounding box center [369, 186] width 611 height 312
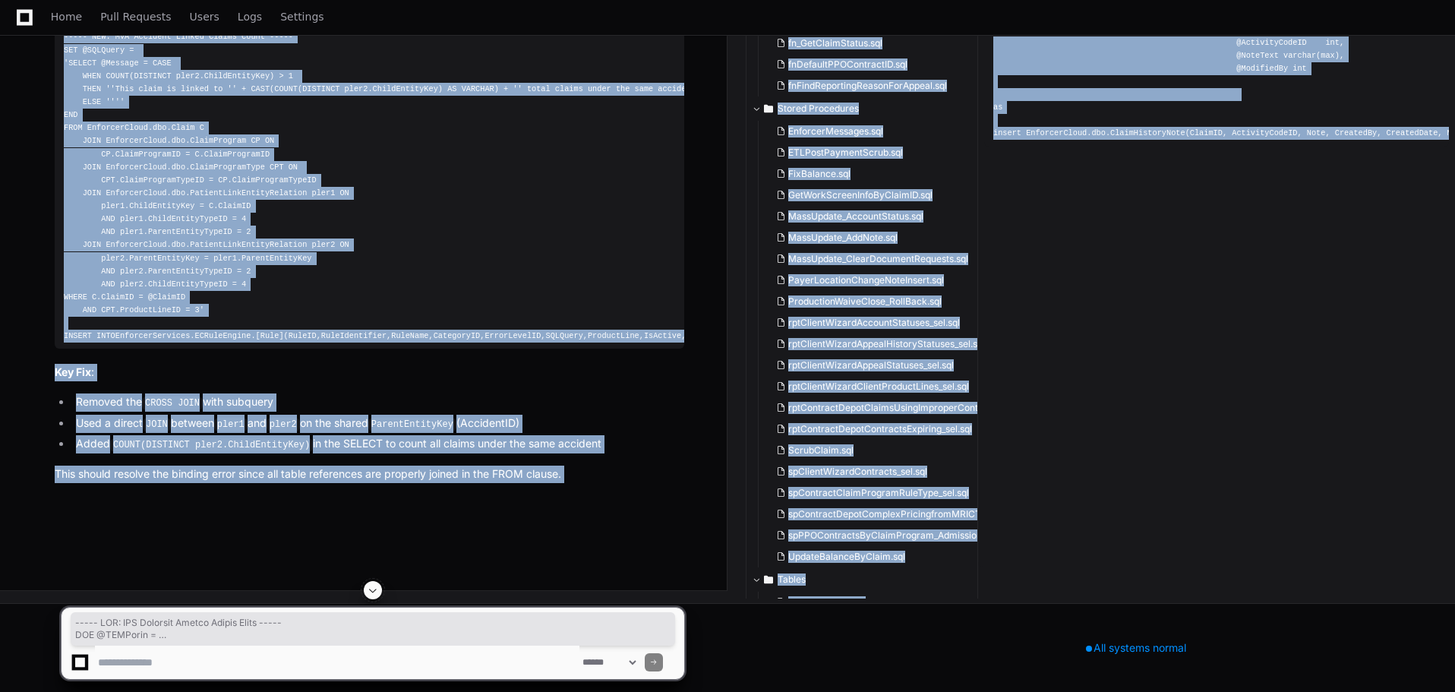
drag, startPoint x: 456, startPoint y: 629, endPoint x: 58, endPoint y: 322, distance: 503.1
copy app-player-page "----- NEW: MVA Accident Linked Claims Count ----- SET @SQLQuery = 'SELECT @Mess…"
click at [324, 342] on div "----- NEW: MVA Accident Linked Claims Count ----- SET @SQLQuery = 'SELECT @Mess…" at bounding box center [369, 186] width 611 height 312
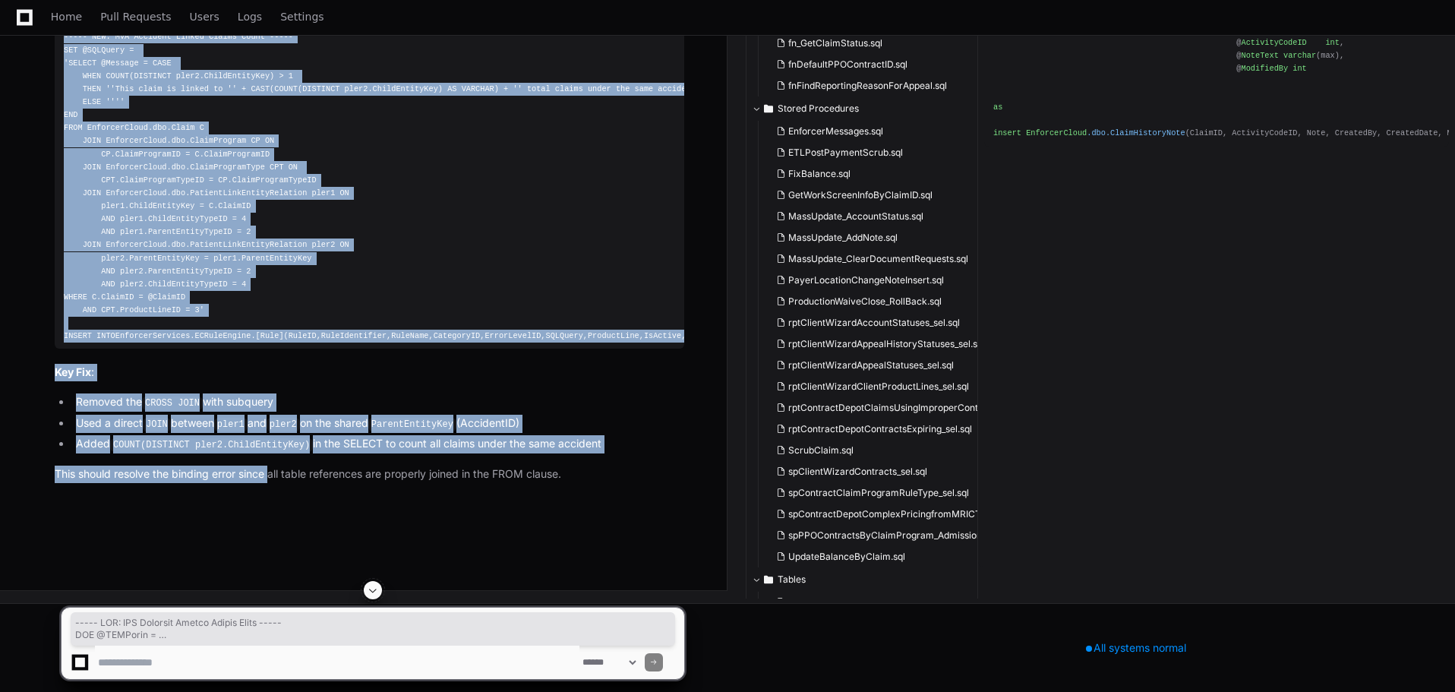
scroll to position [36470, 0]
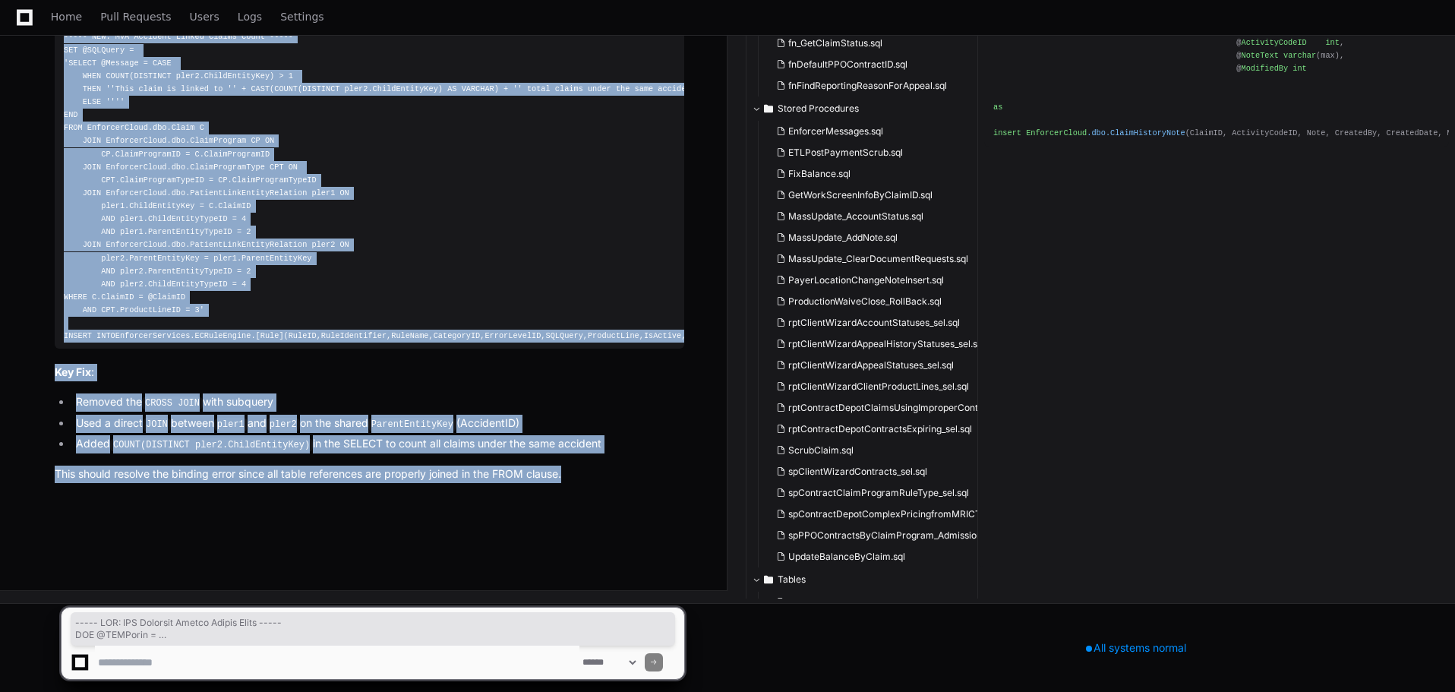
drag, startPoint x: 61, startPoint y: 317, endPoint x: 574, endPoint y: 478, distance: 538.0
click at [574, 478] on article "The issue is with the CROSS JOIN trying to reference pler1.ParentEntityKey from…" at bounding box center [370, 228] width 630 height 508
click at [468, 320] on div "----- NEW: MVA Accident Linked Claims Count ----- SET @SQLQuery = 'SELECT @Mess…" at bounding box center [369, 186] width 611 height 312
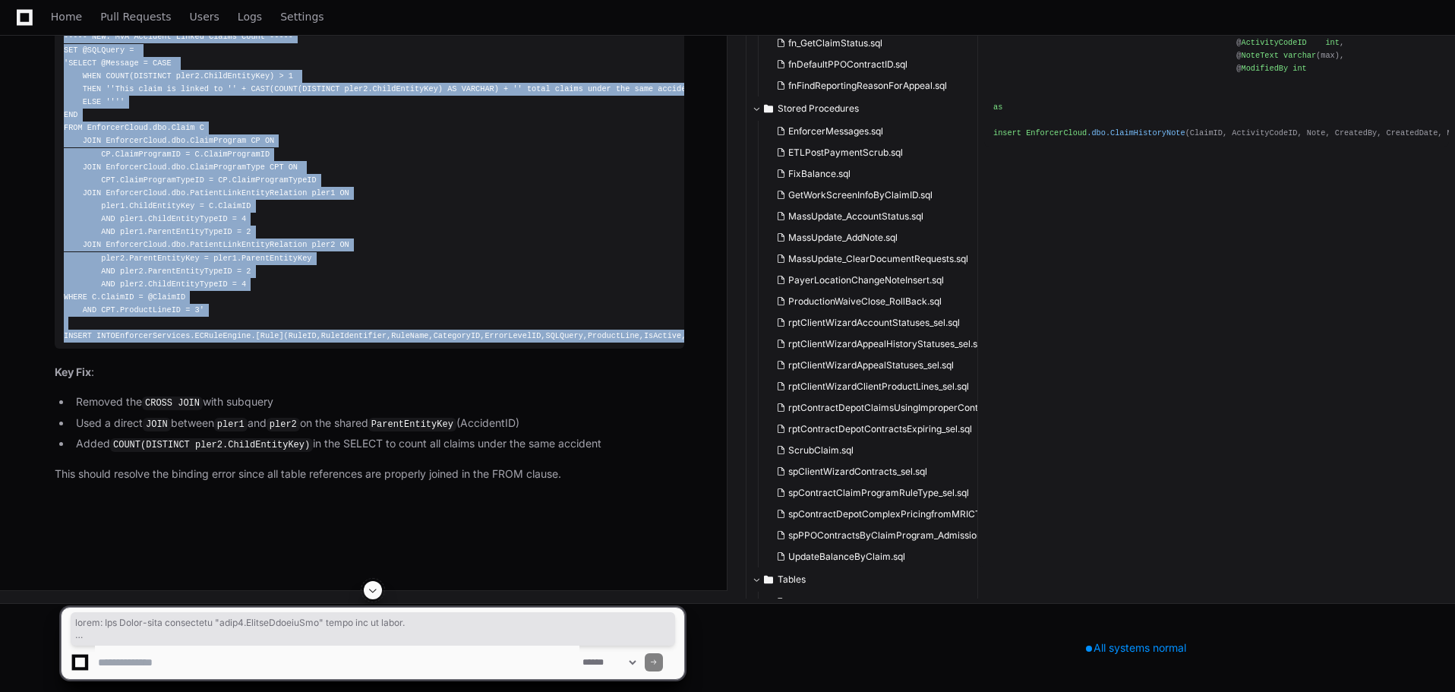
scroll to position [35984, 0]
drag, startPoint x: 456, startPoint y: 332, endPoint x: 58, endPoint y: 507, distance: 435.3
click at [58, 349] on pre "----- NEW: MVA Accident Linked Claims Count ----- SET @SQLQuery = 'SELECT @Mess…" at bounding box center [370, 186] width 630 height 324
copy div "----- NEW: MVA Accident Linked Claims Count ----- SET @SQLQuery = 'SELECT @Mess…"
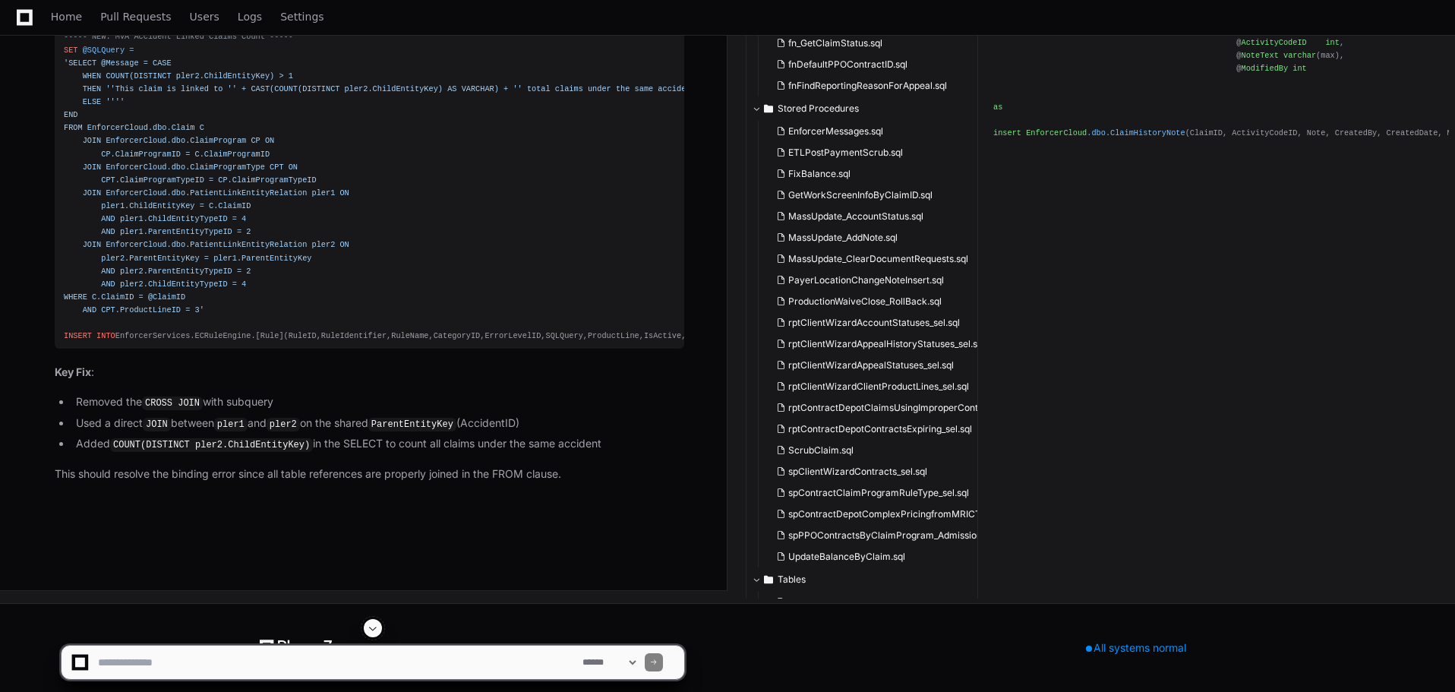
click at [53, 482] on div "Thinking The issue is with the CROSS JOIN trying to reference pler1.ParentEntit…" at bounding box center [354, 209] width 660 height 546
click at [160, 669] on textarea at bounding box center [337, 661] width 484 height 33
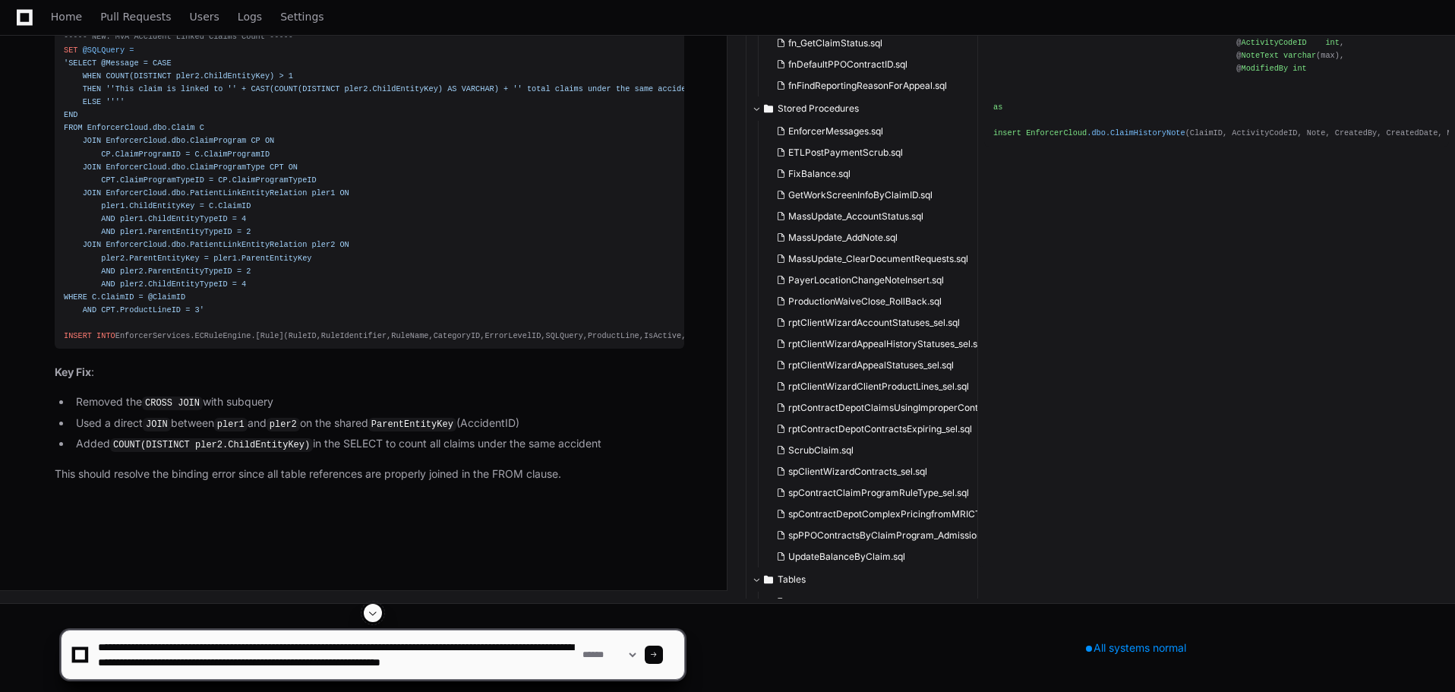
scroll to position [5, 0]
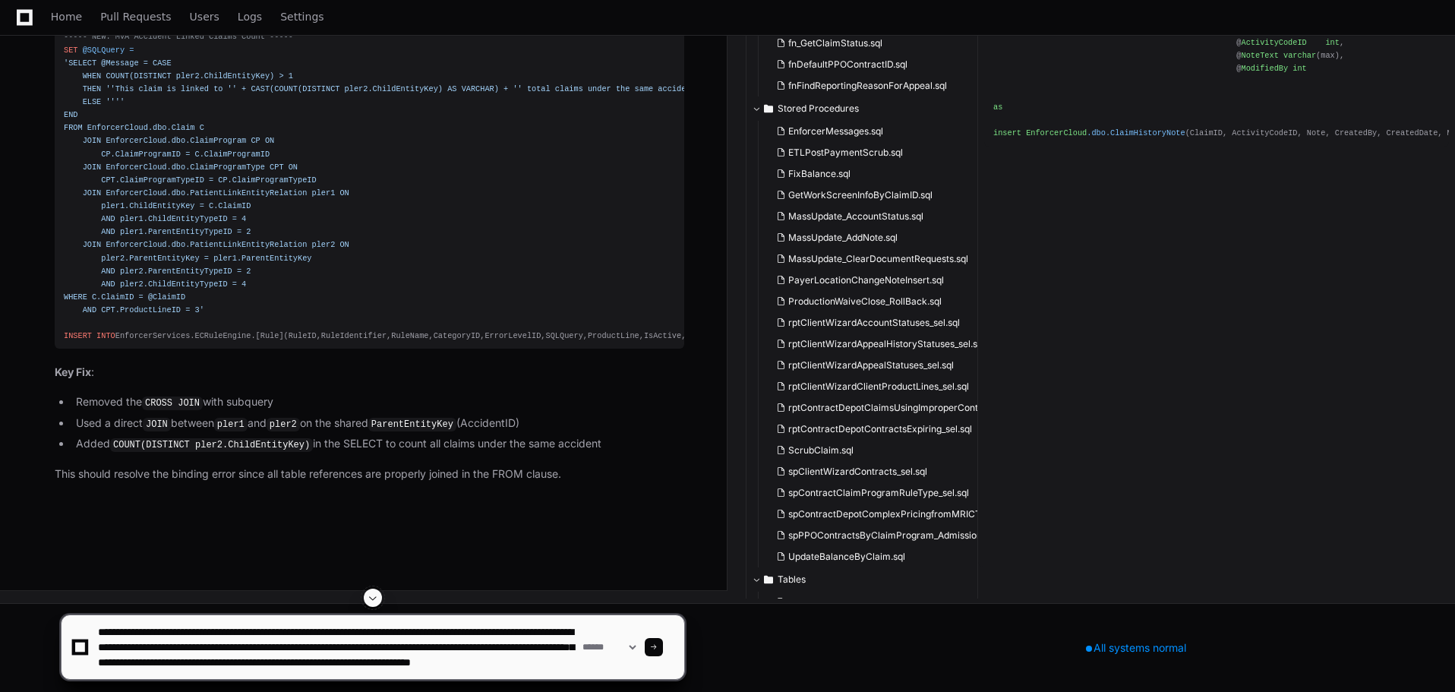
type textarea "**********"
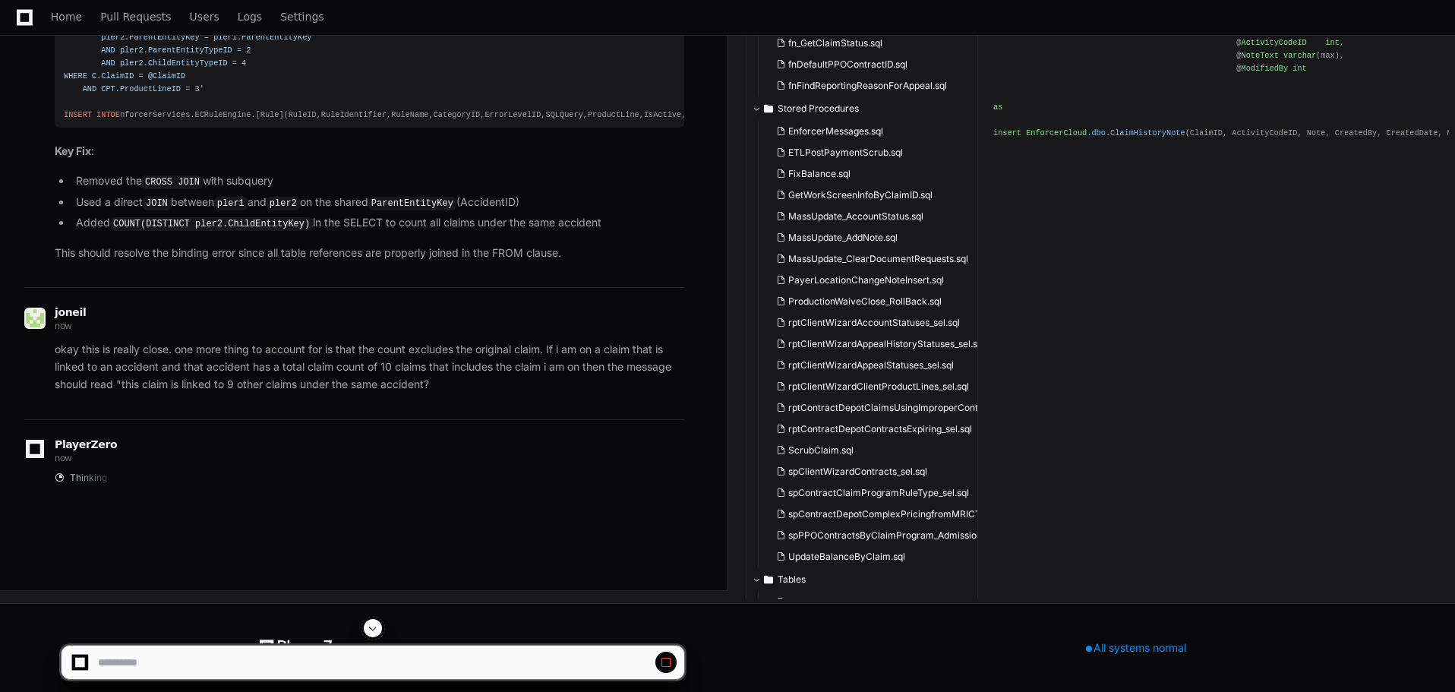
scroll to position [36690, 0]
click at [428, 380] on p "okay this is really close. one more thing to account for is that the count excl…" at bounding box center [370, 367] width 630 height 52
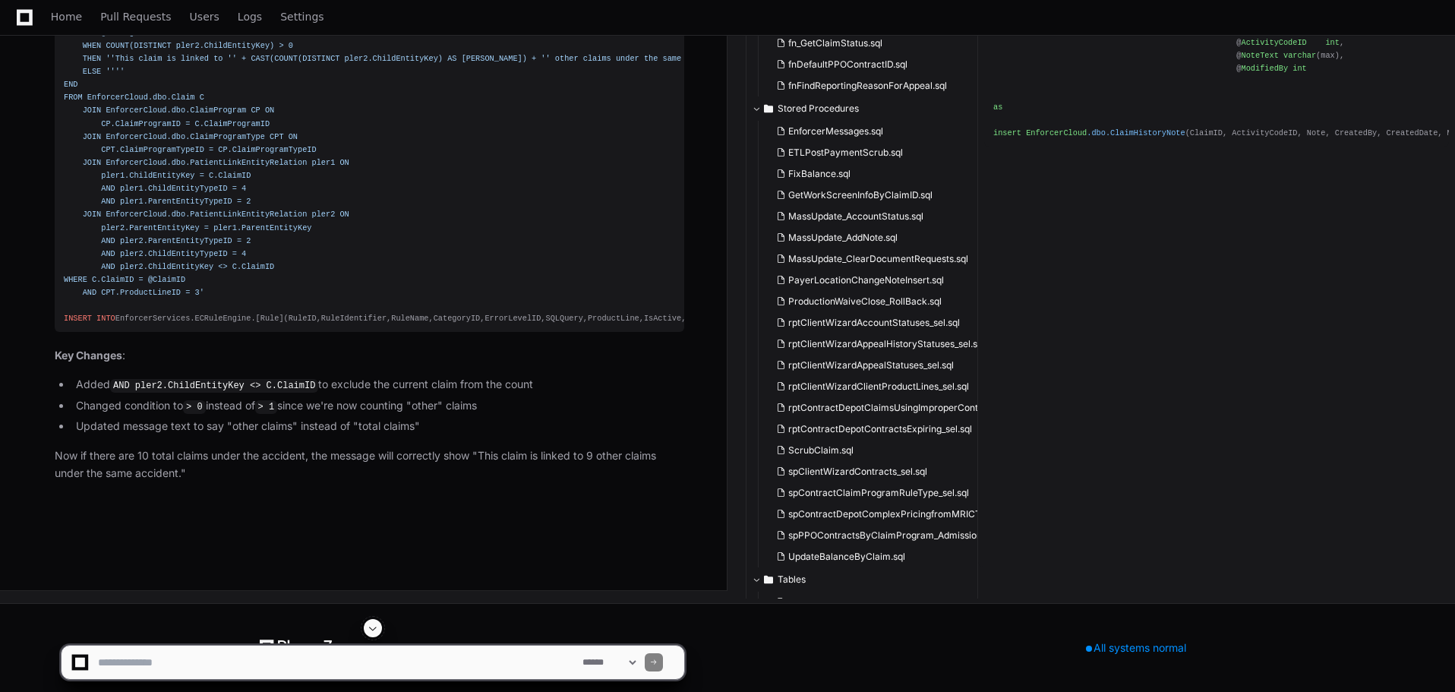
scroll to position [37070, 0]
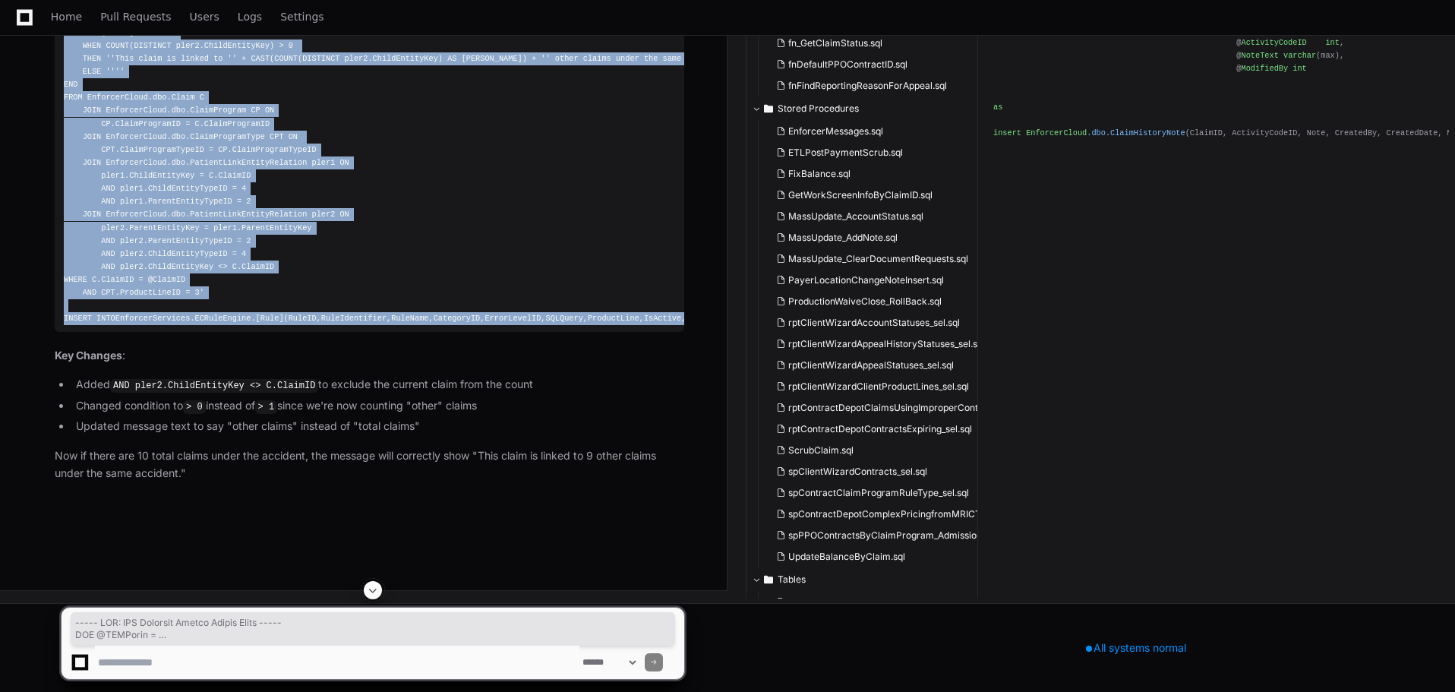
drag, startPoint x: 459, startPoint y: 498, endPoint x: 63, endPoint y: 178, distance: 509.3
click at [63, 178] on pre "----- NEW: MVA Accident Linked Claims Count ----- SET @SQLQuery = 'SELECT @Mess…" at bounding box center [370, 162] width 630 height 337
copy div "----- NEW: MVA Accident Linked Claims Count ----- SET @SQLQuery = 'SELECT @Mess…"
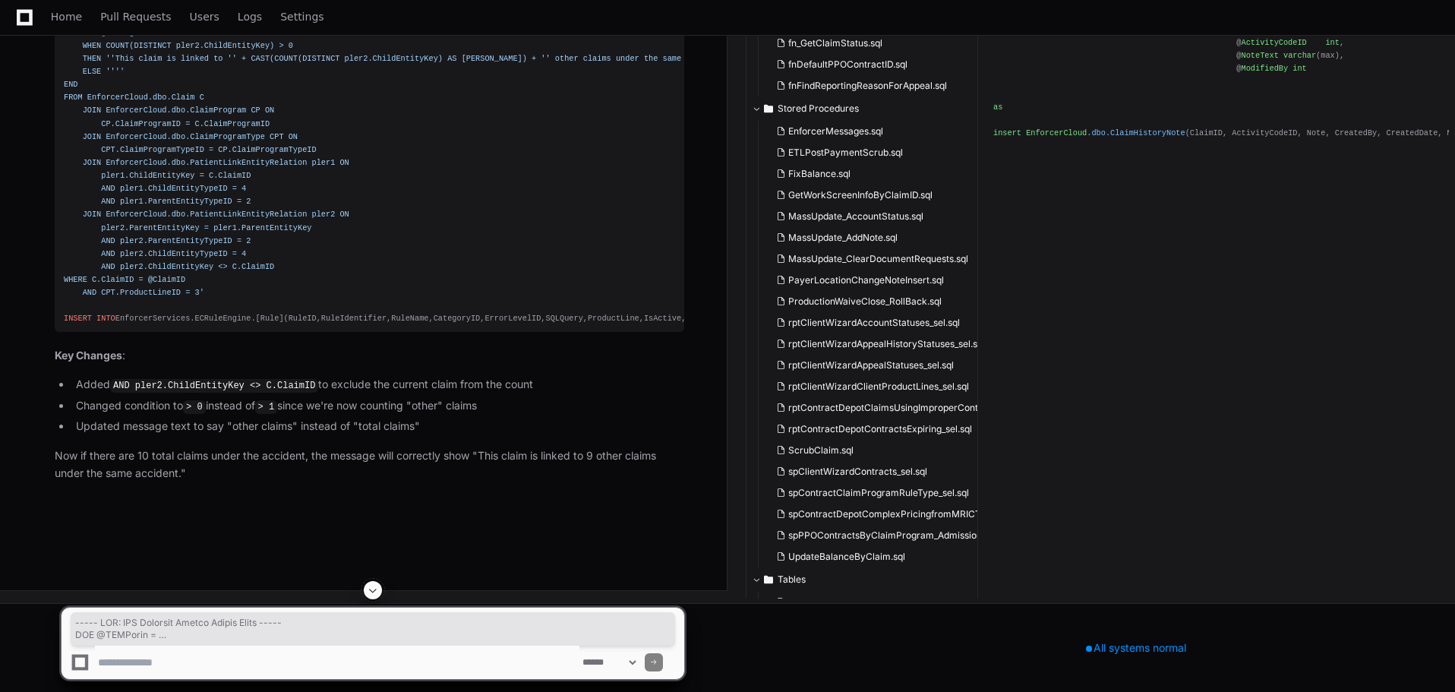
click at [266, 482] on article "Perfect! Here's the updated rule that excludes the current claim from the count…" at bounding box center [370, 222] width 630 height 520
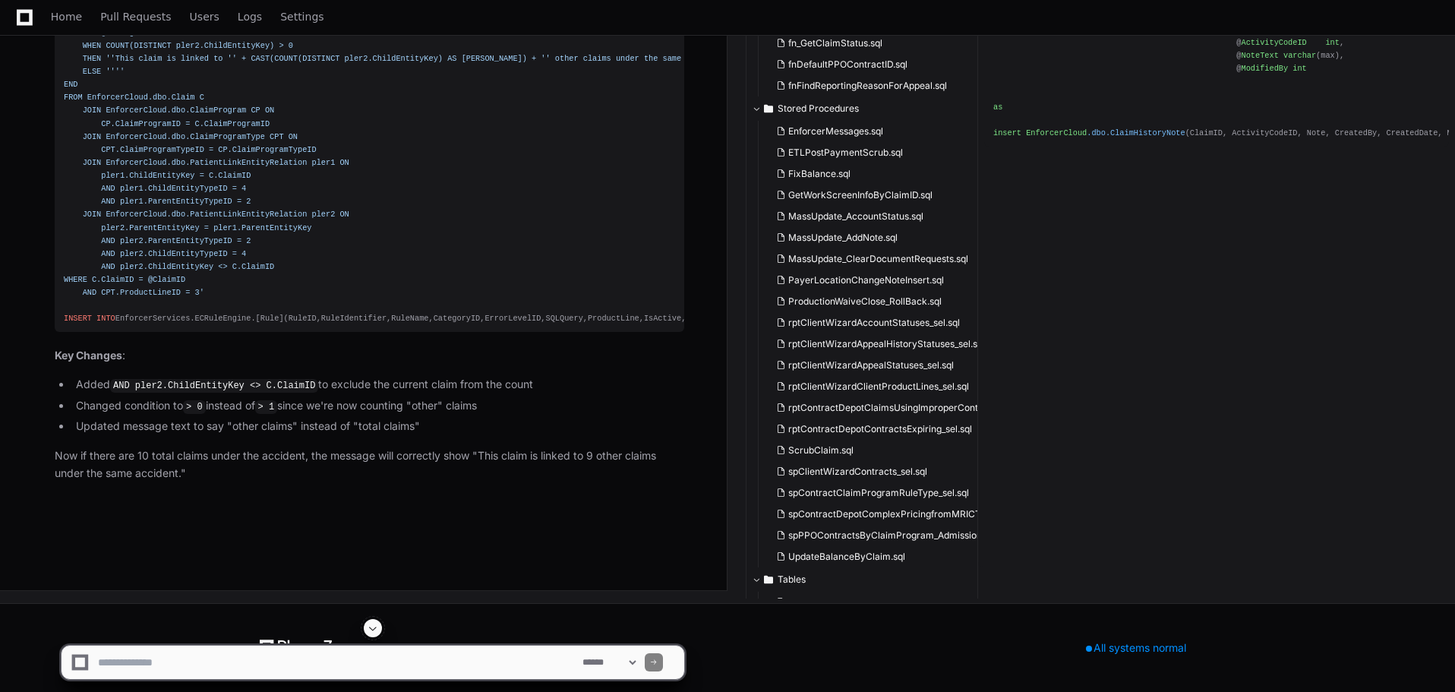
click at [233, 652] on textarea at bounding box center [337, 661] width 484 height 33
click at [191, 664] on textarea at bounding box center [337, 661] width 484 height 33
paste textarea "**********"
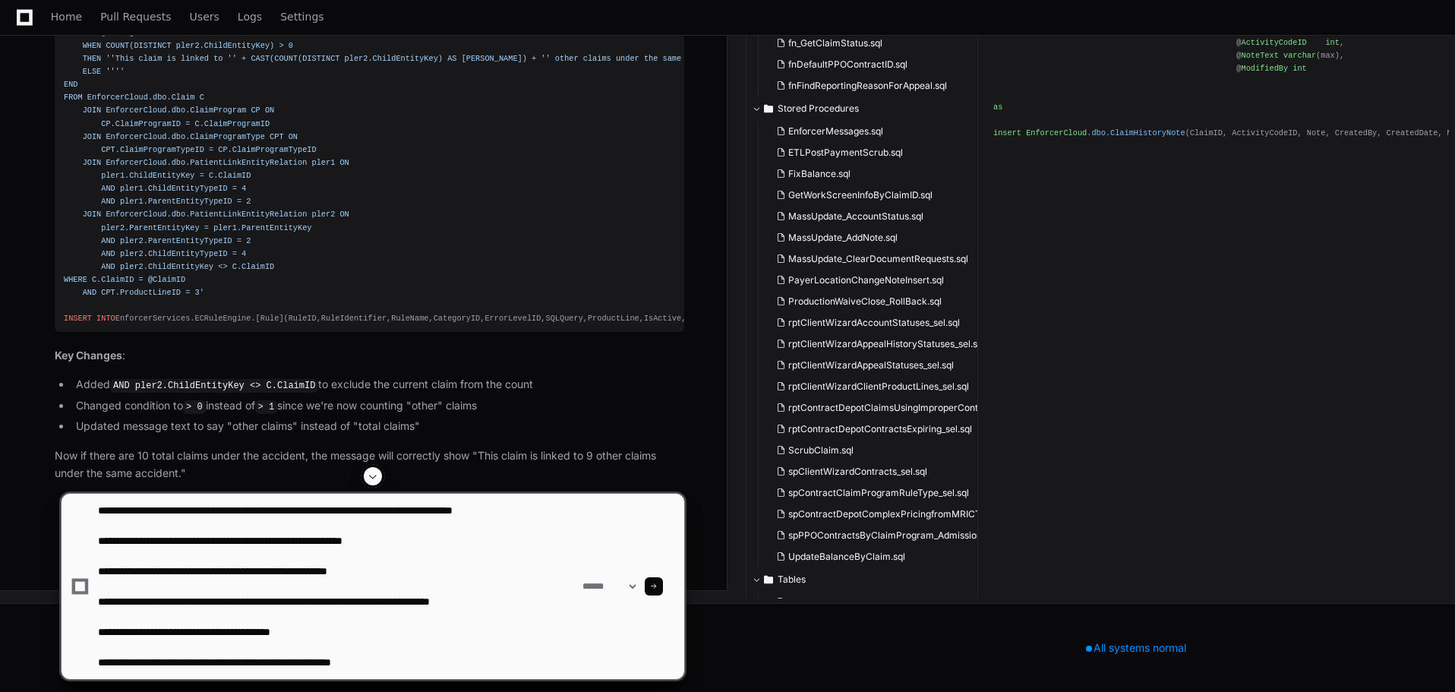
type textarea "**********"
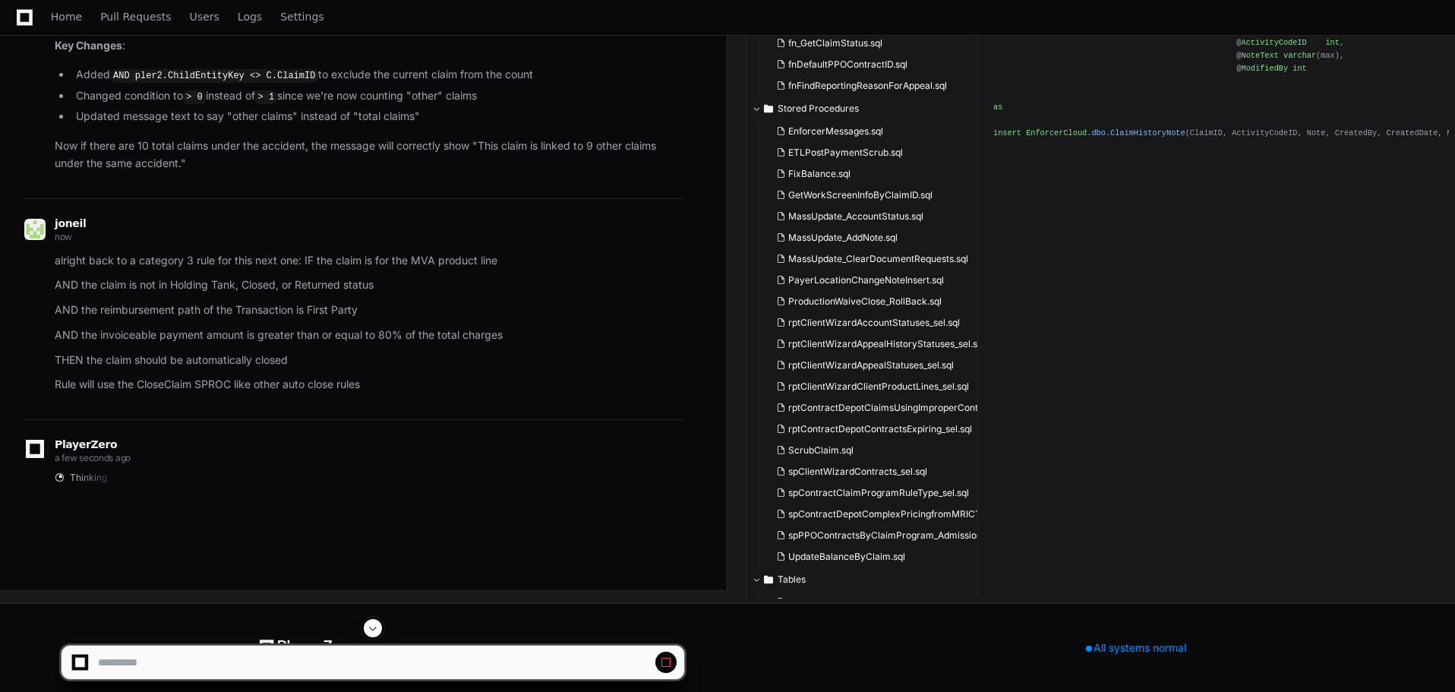
click at [372, 631] on span at bounding box center [373, 628] width 12 height 12
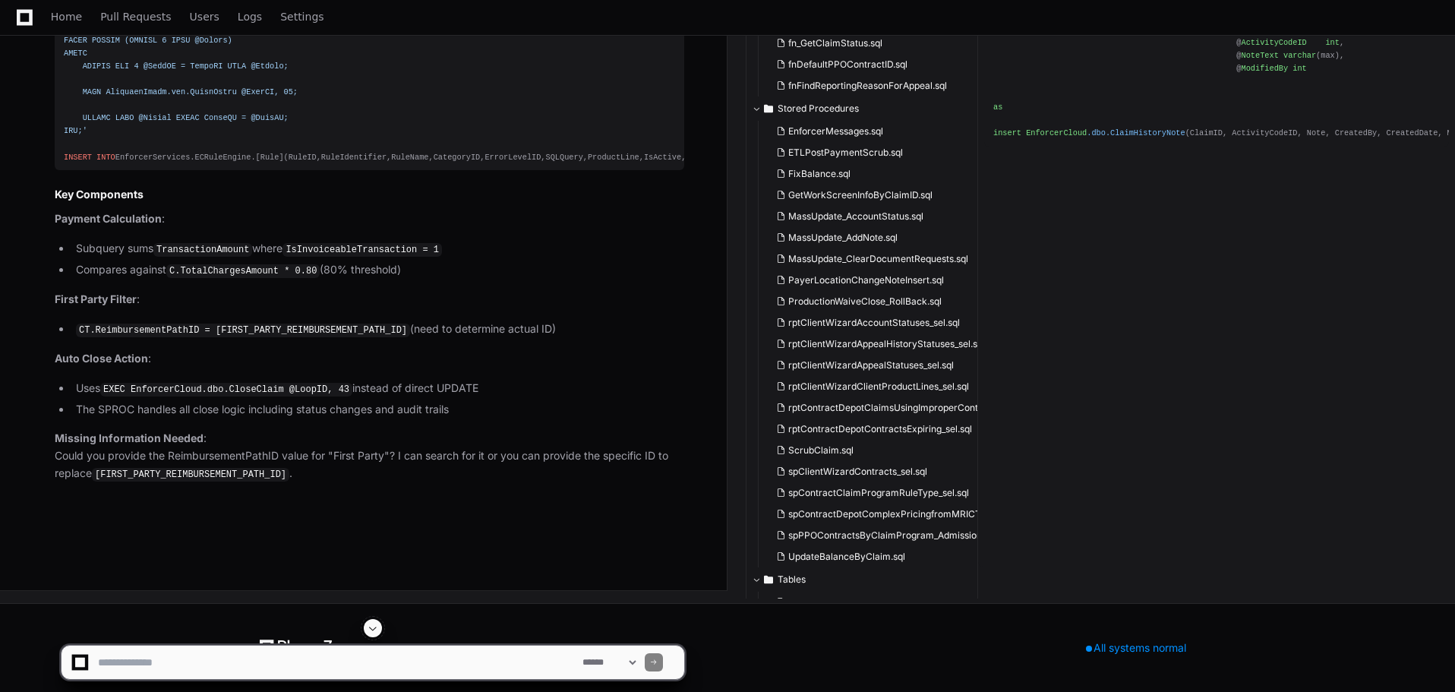
scroll to position [38192, 0]
click at [235, 656] on textarea at bounding box center [337, 661] width 484 height 33
type textarea "*"
type textarea "**********"
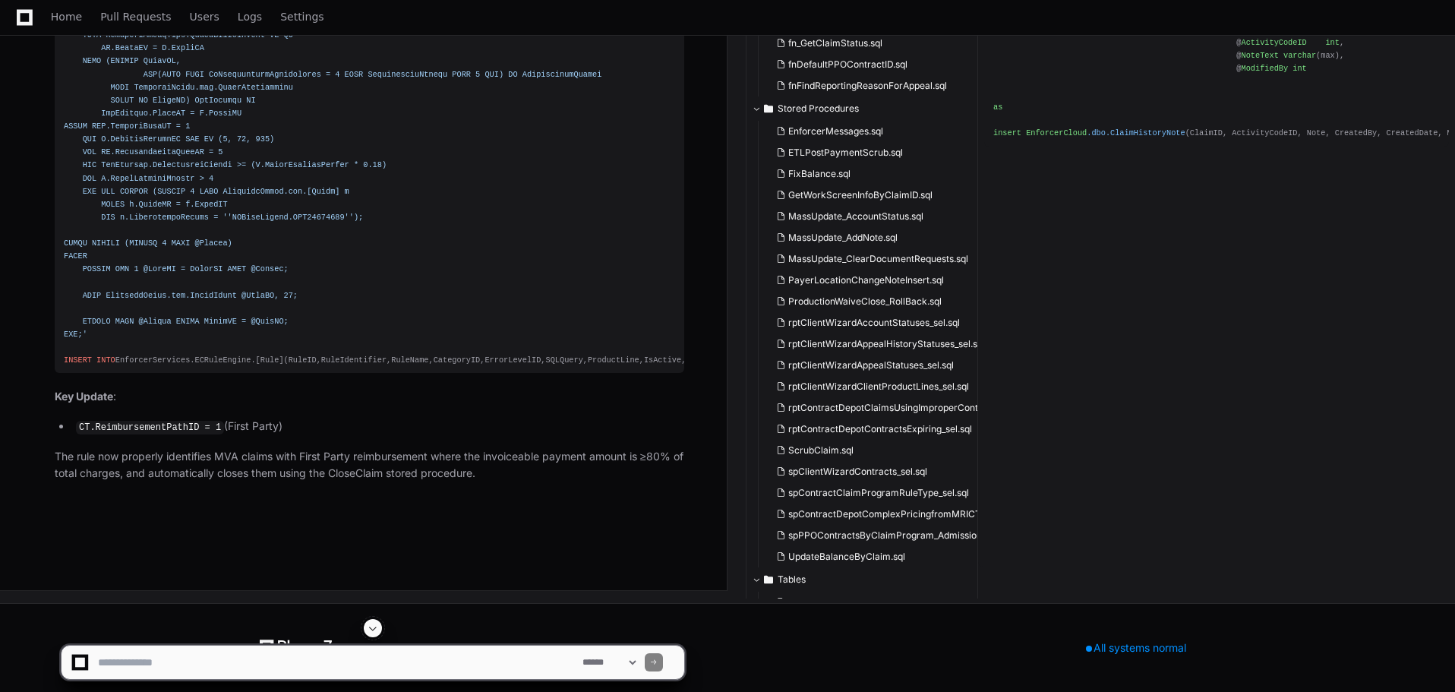
scroll to position [39100, 0]
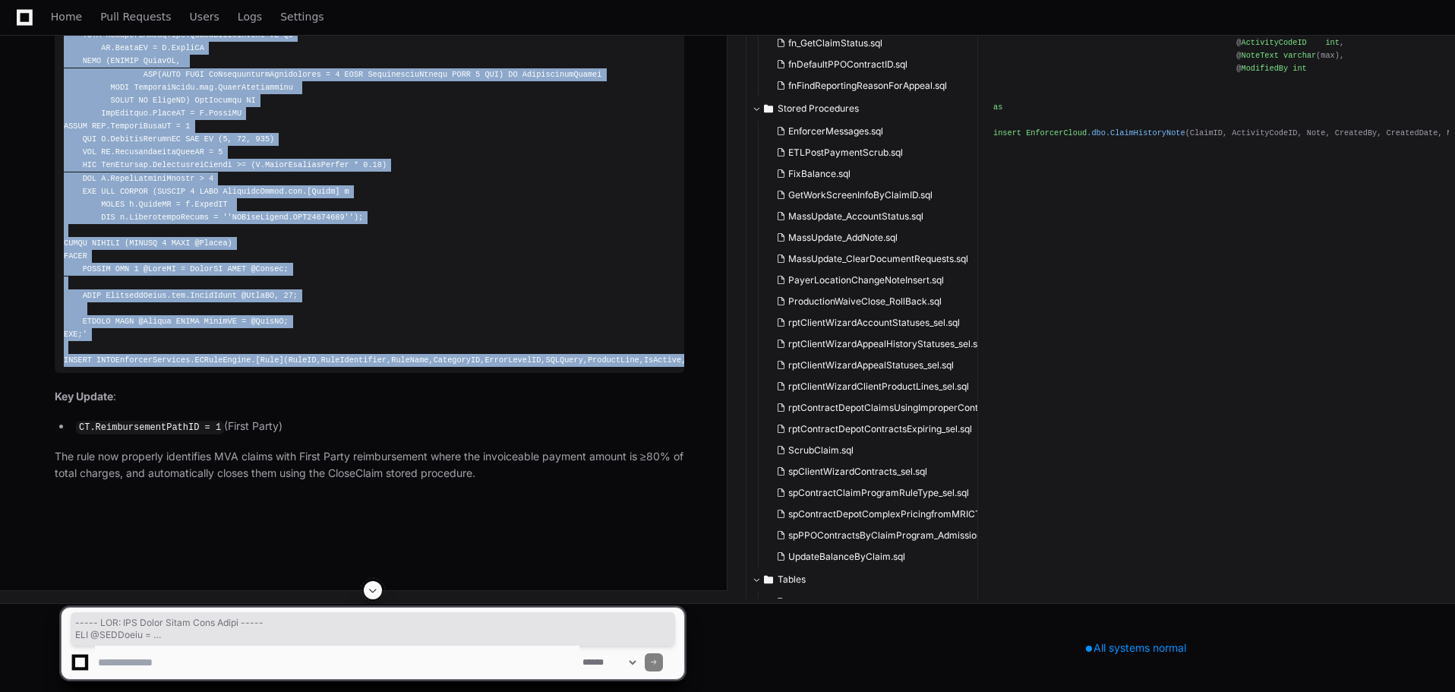
drag, startPoint x: 434, startPoint y: 548, endPoint x: 42, endPoint y: 46, distance: 636.7
click at [42, 46] on div "Thinking The user has provided the ReimbursementPathID for First Party = 1. I n…" at bounding box center [354, 139] width 660 height 686
copy div "----- NEW: MVA First Party Auto Close ----- SET @SQLQuery = 'DECLARE @Claims TA…"
click at [286, 406] on p "Key Update :" at bounding box center [370, 396] width 630 height 17
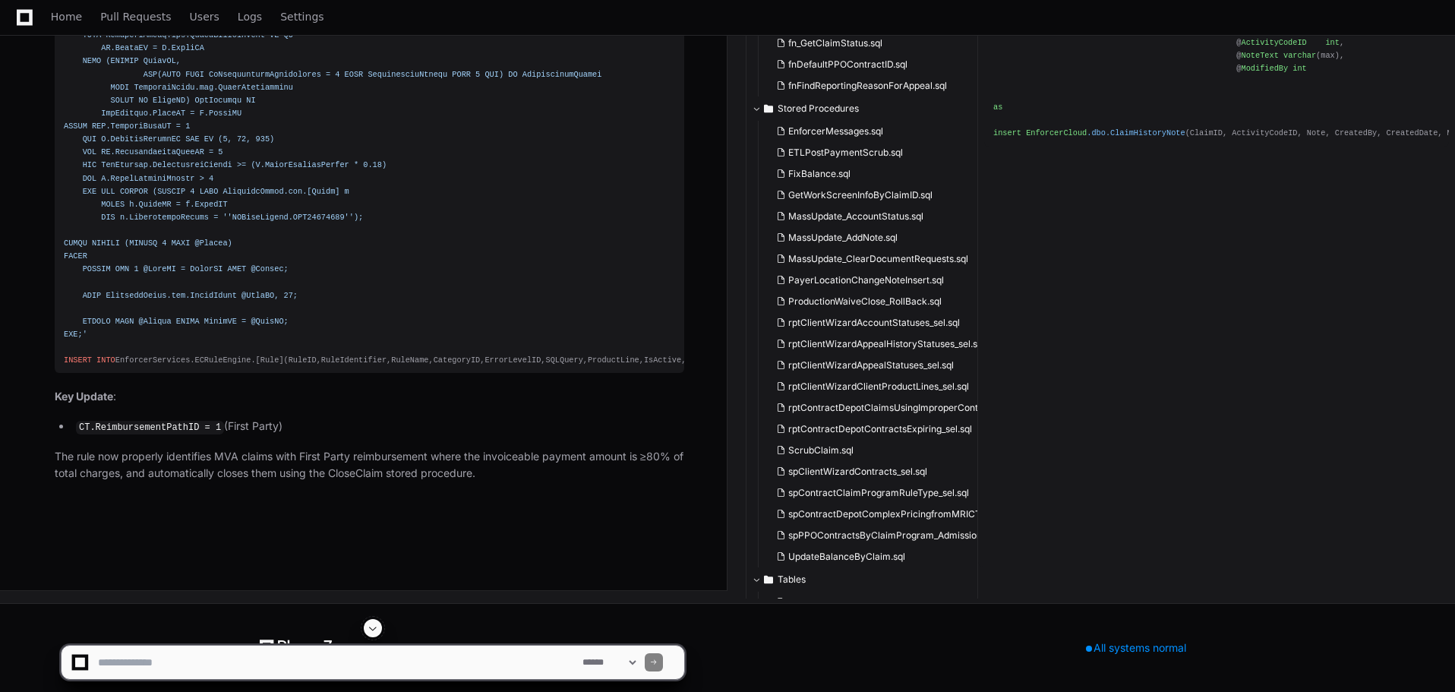
click at [201, 664] on textarea at bounding box center [337, 661] width 484 height 33
type textarea "**********"
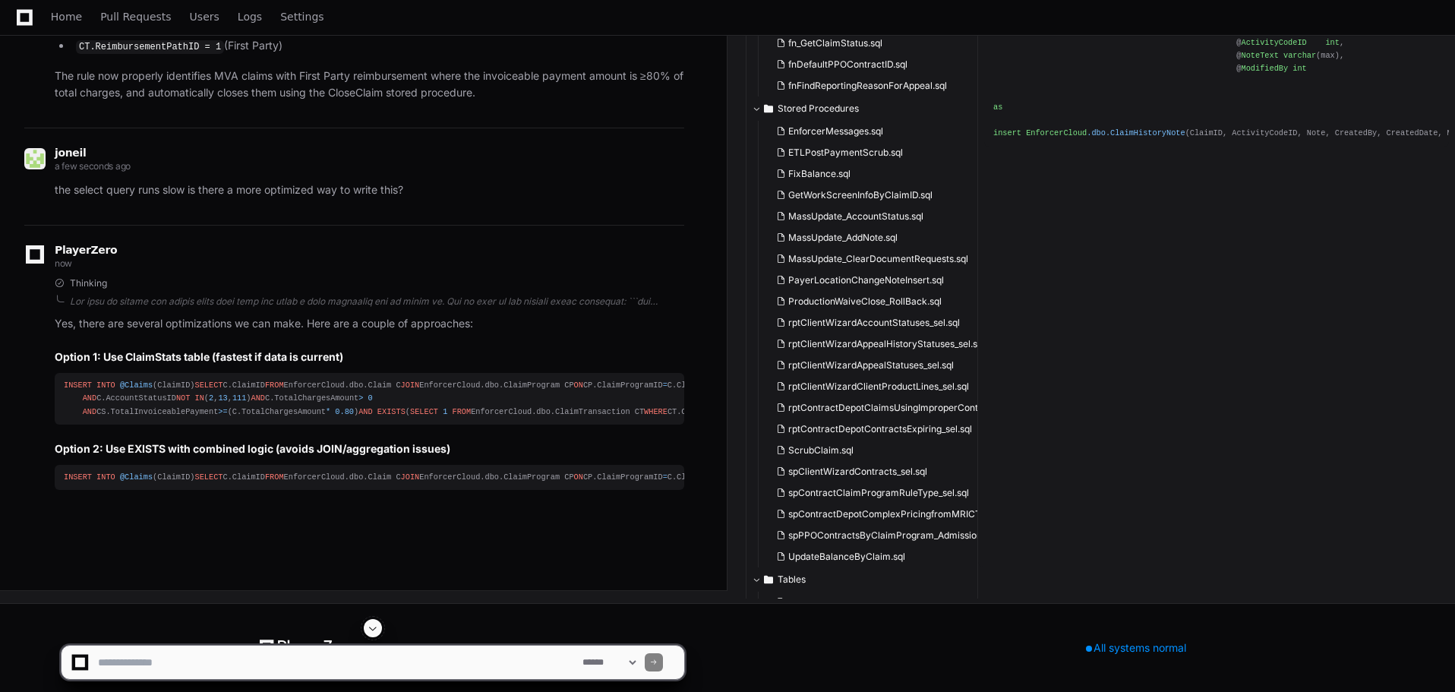
scroll to position [39720, 0]
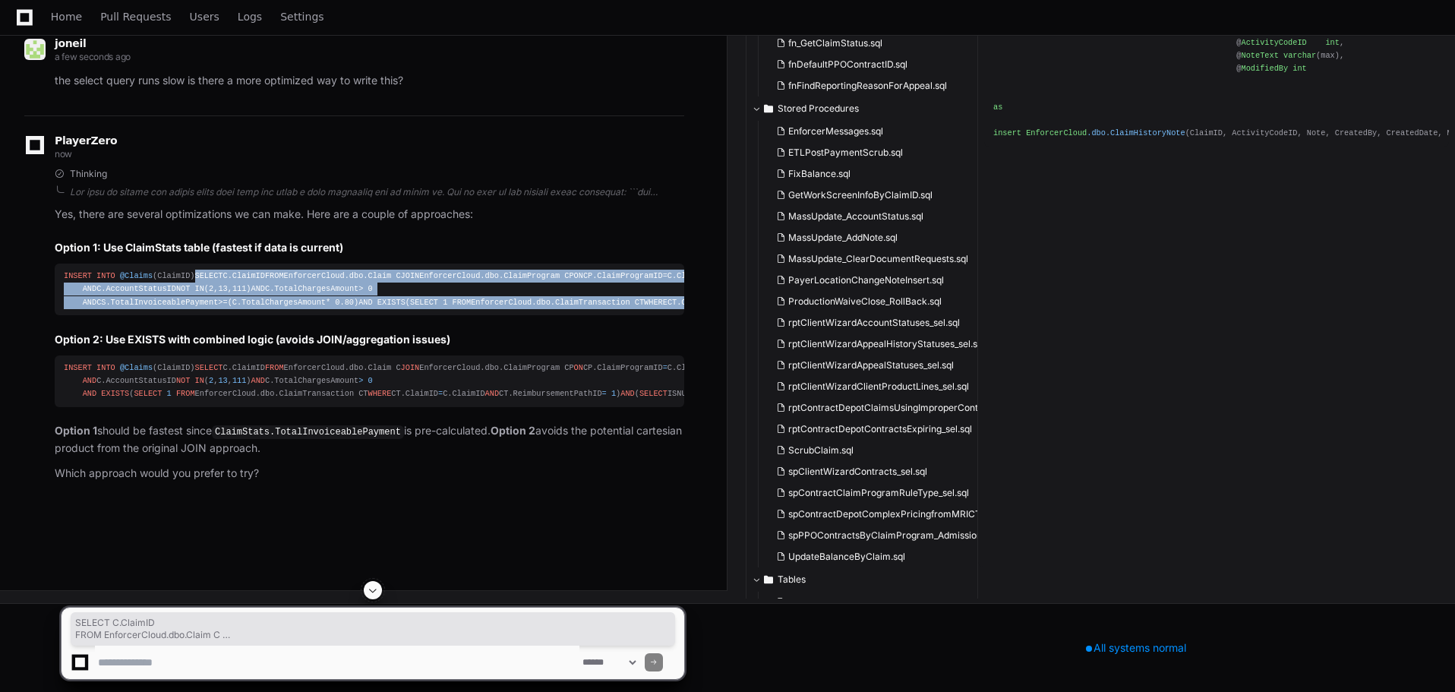
drag, startPoint x: 64, startPoint y: 339, endPoint x: 375, endPoint y: 548, distance: 374.5
click at [375, 308] on div "INSERT INTO @Claims (ClaimID) SELECT C.ClaimID FROM EnforcerCloud.dbo.Claim C J…" at bounding box center [369, 289] width 611 height 39
copy div "SELECT C.ClaimID FROM EnforcerCloud.dbo.Claim C JOIN EnforcerCloud.dbo.ClaimPro…"
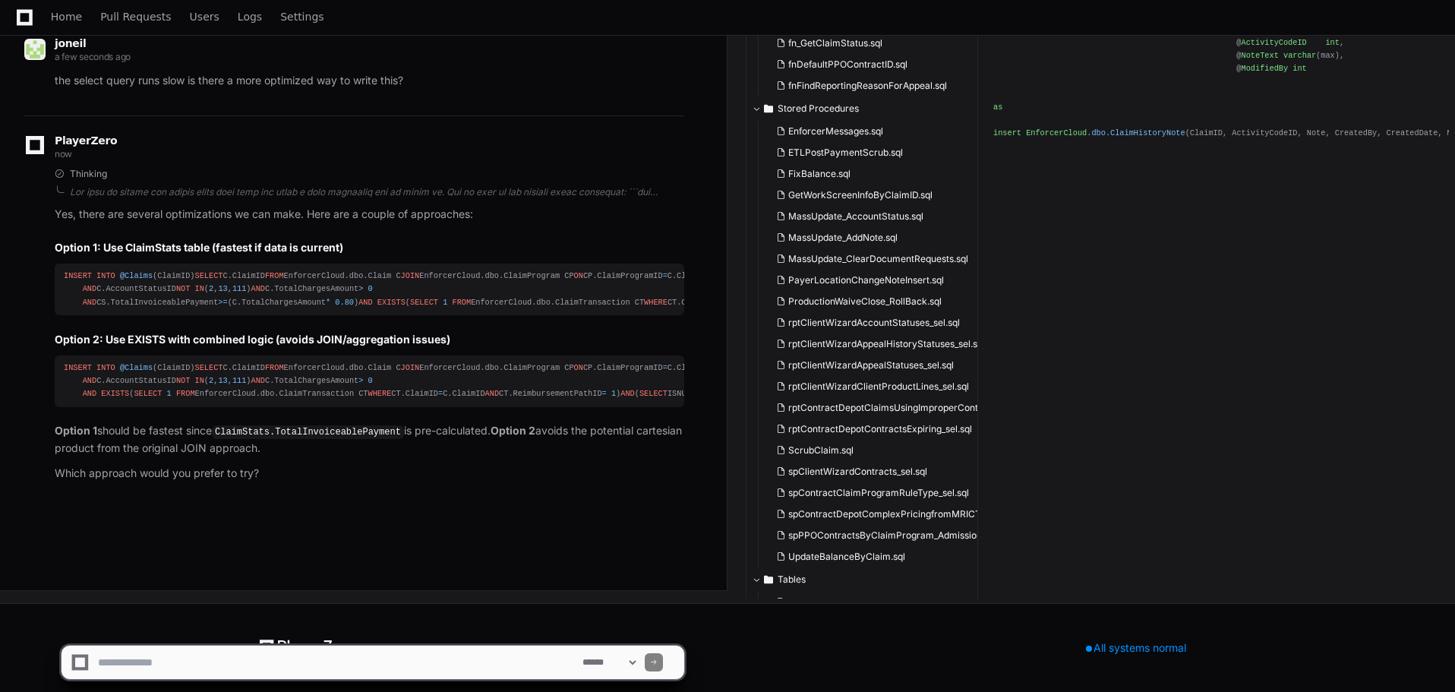
click at [130, 668] on textarea at bounding box center [337, 661] width 484 height 33
paste textarea "**********"
type textarea "**********"
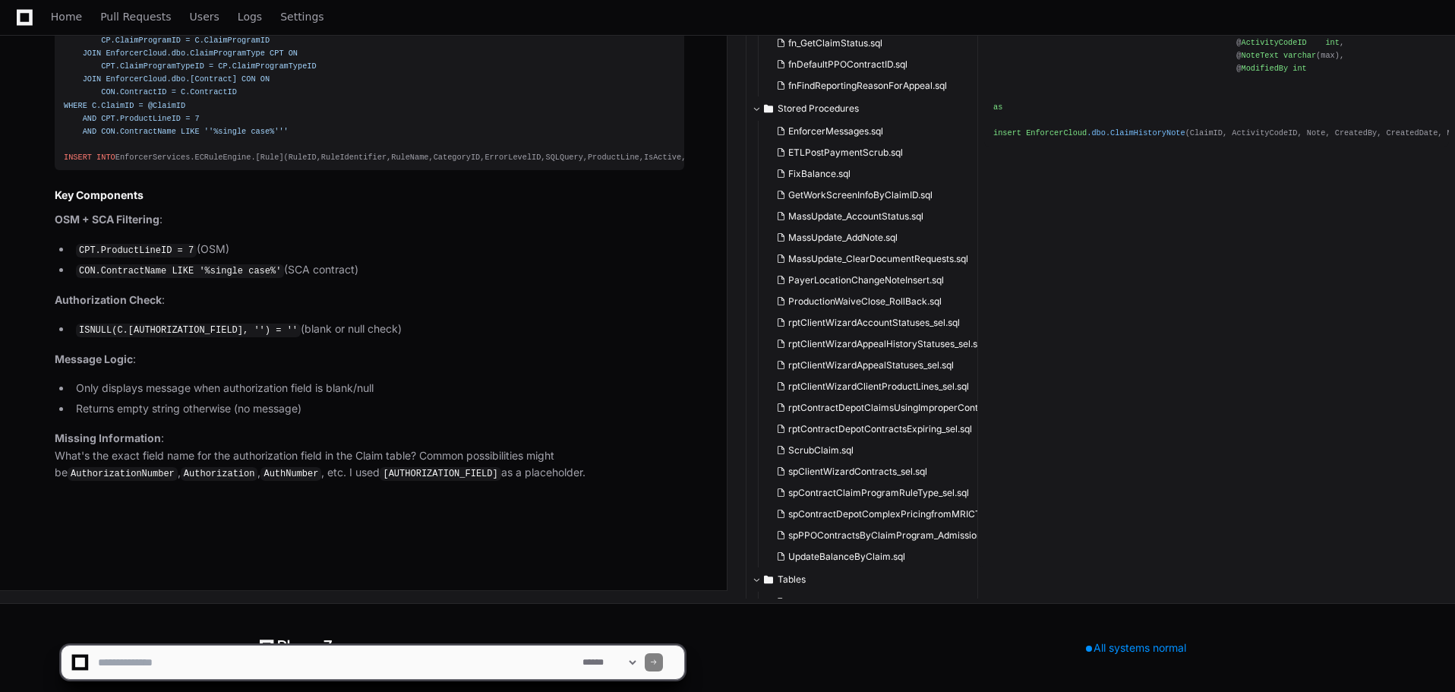
scroll to position [41090, 0]
click at [229, 661] on textarea at bounding box center [337, 661] width 484 height 33
click at [181, 660] on textarea at bounding box center [337, 661] width 484 height 33
drag, startPoint x: 382, startPoint y: 665, endPoint x: 332, endPoint y: 658, distance: 50.6
click at [330, 664] on textarea at bounding box center [337, 661] width 484 height 33
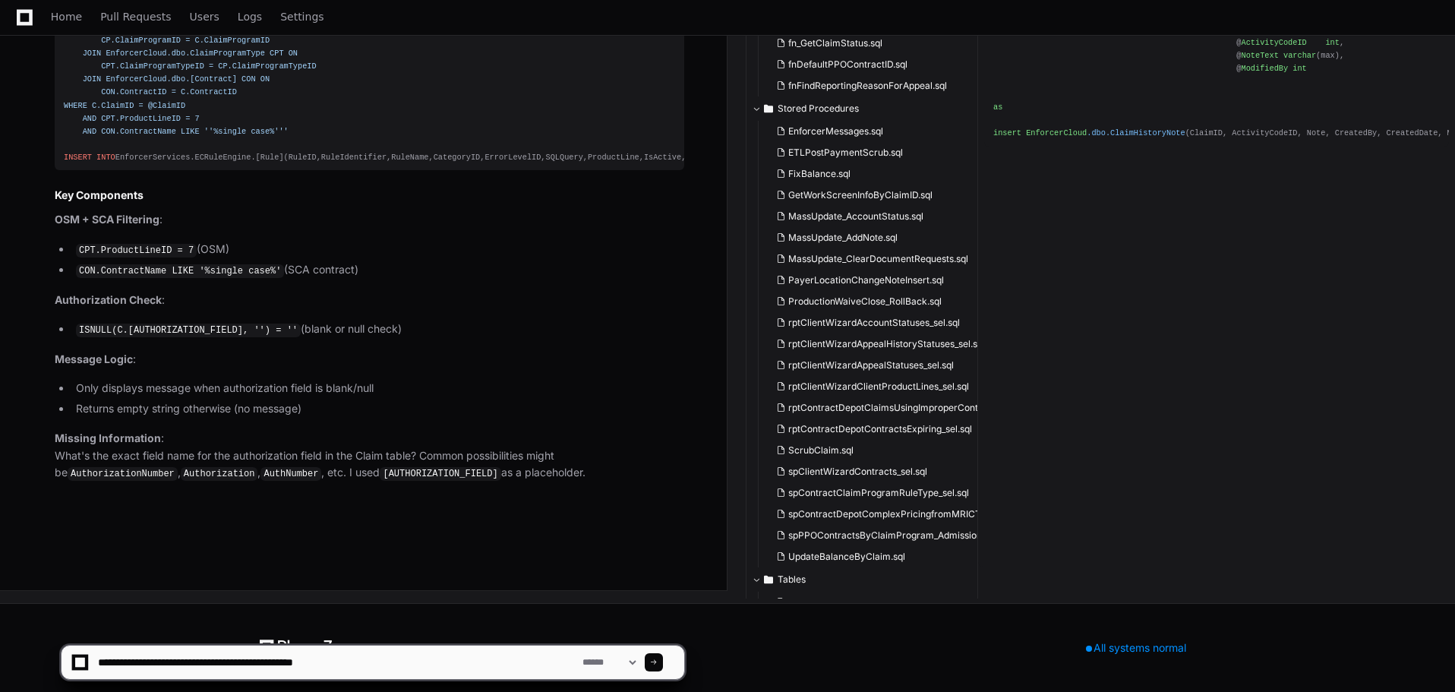
click at [424, 652] on textarea at bounding box center [337, 661] width 484 height 33
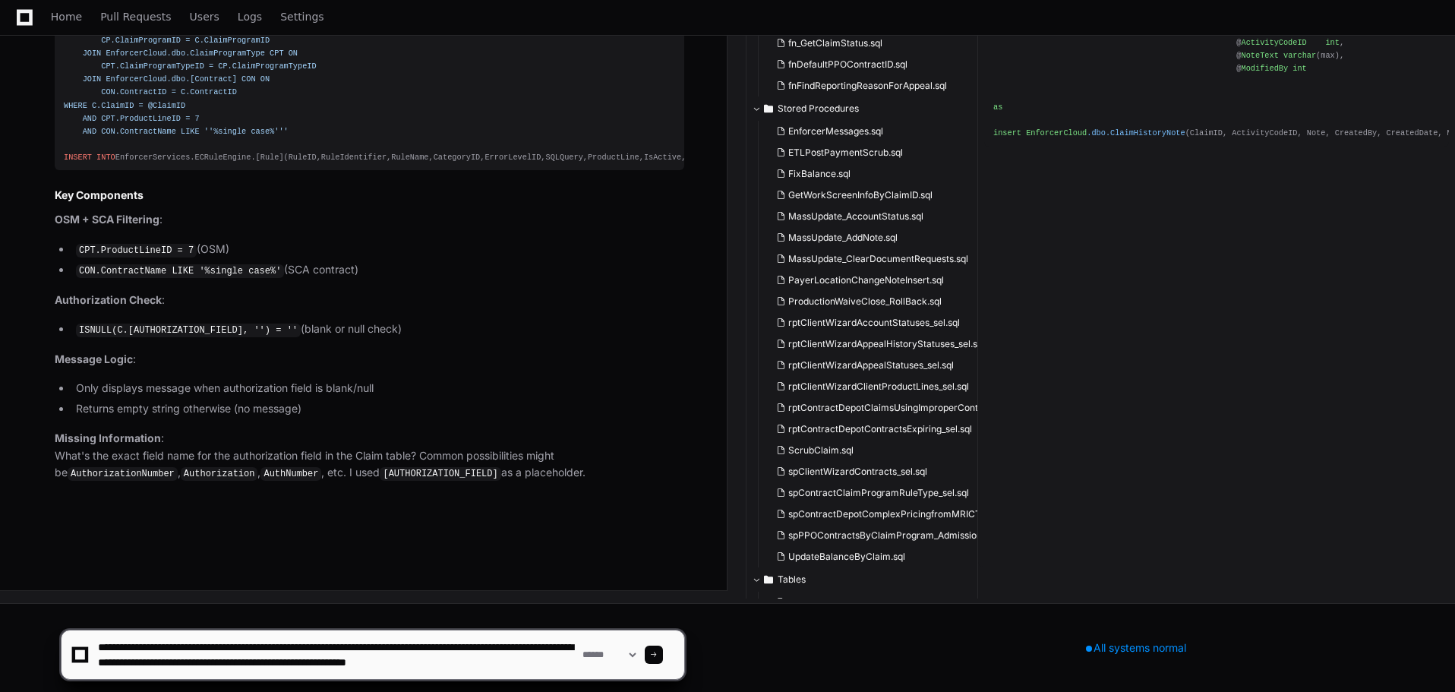
scroll to position [5, 0]
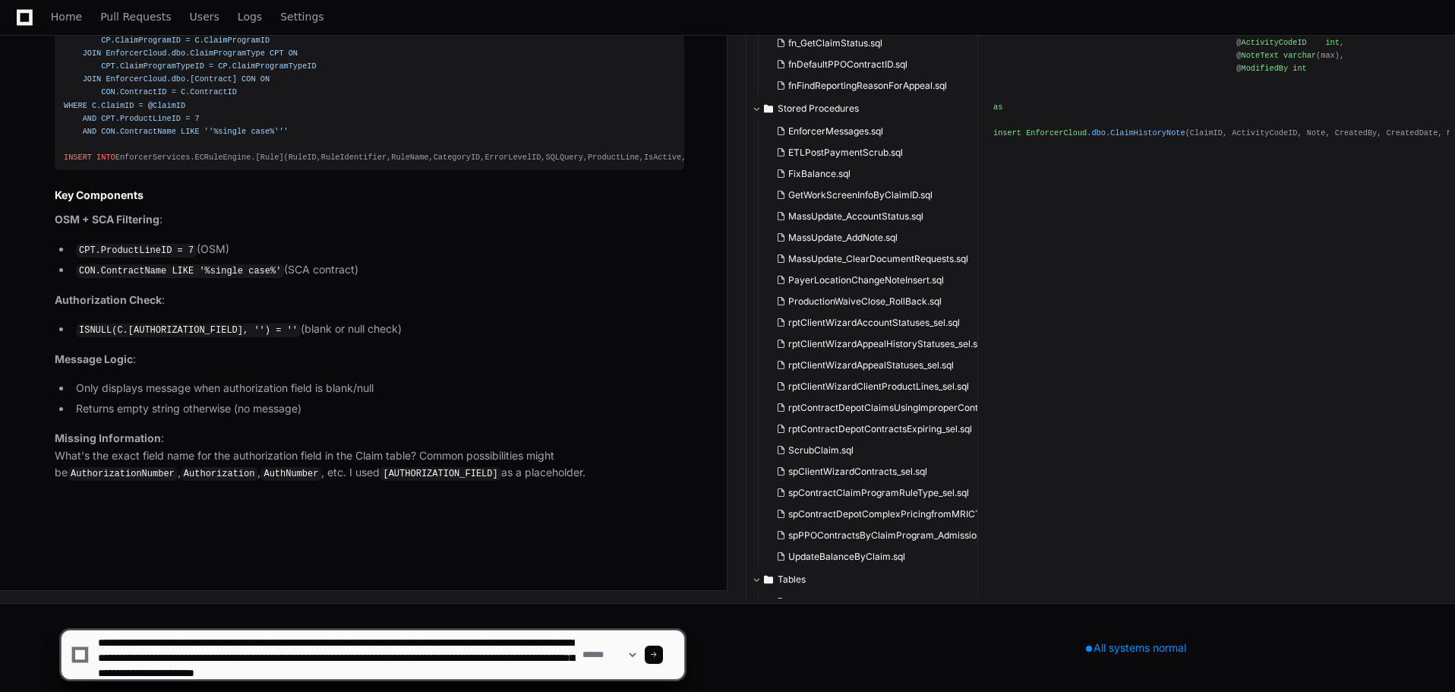
type textarea "**********"
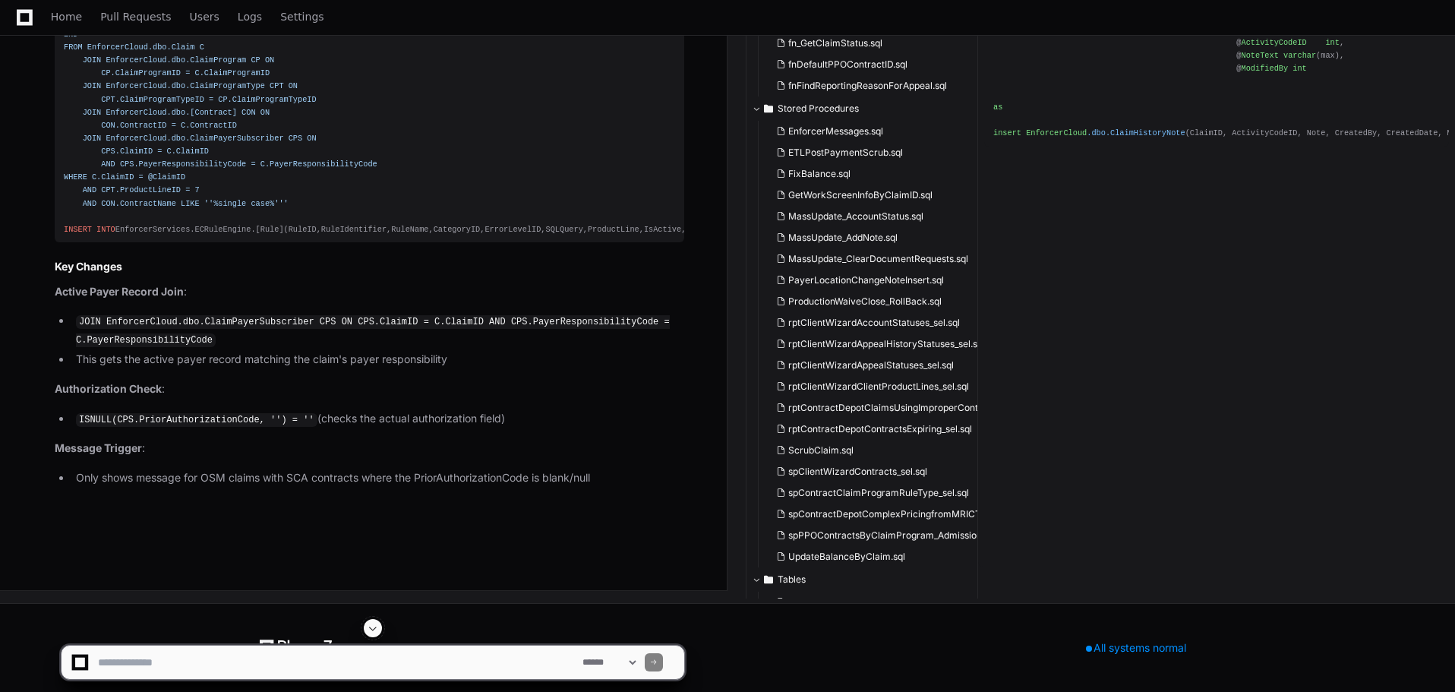
scroll to position [41596, 0]
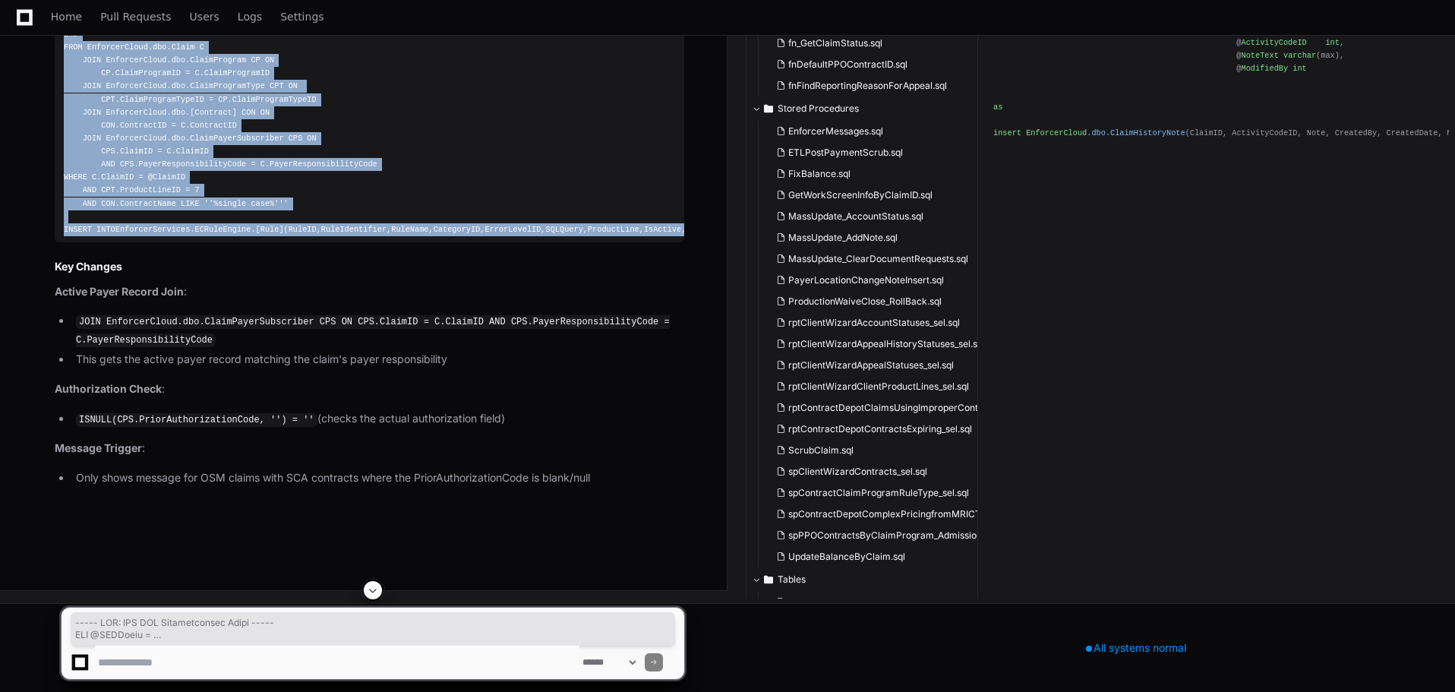
drag, startPoint x: 452, startPoint y: 513, endPoint x: 60, endPoint y: 229, distance: 483.9
click at [60, 229] on pre "----- NEW: OSM SCA Authorization Alert ----- SET @SQLQuery = 'SELECT @Message =…" at bounding box center [370, 93] width 630 height 298
copy div "----- NEW: OSM SCA Authorization Alert ----- SET @SQLQuery = 'SELECT @Message =…"
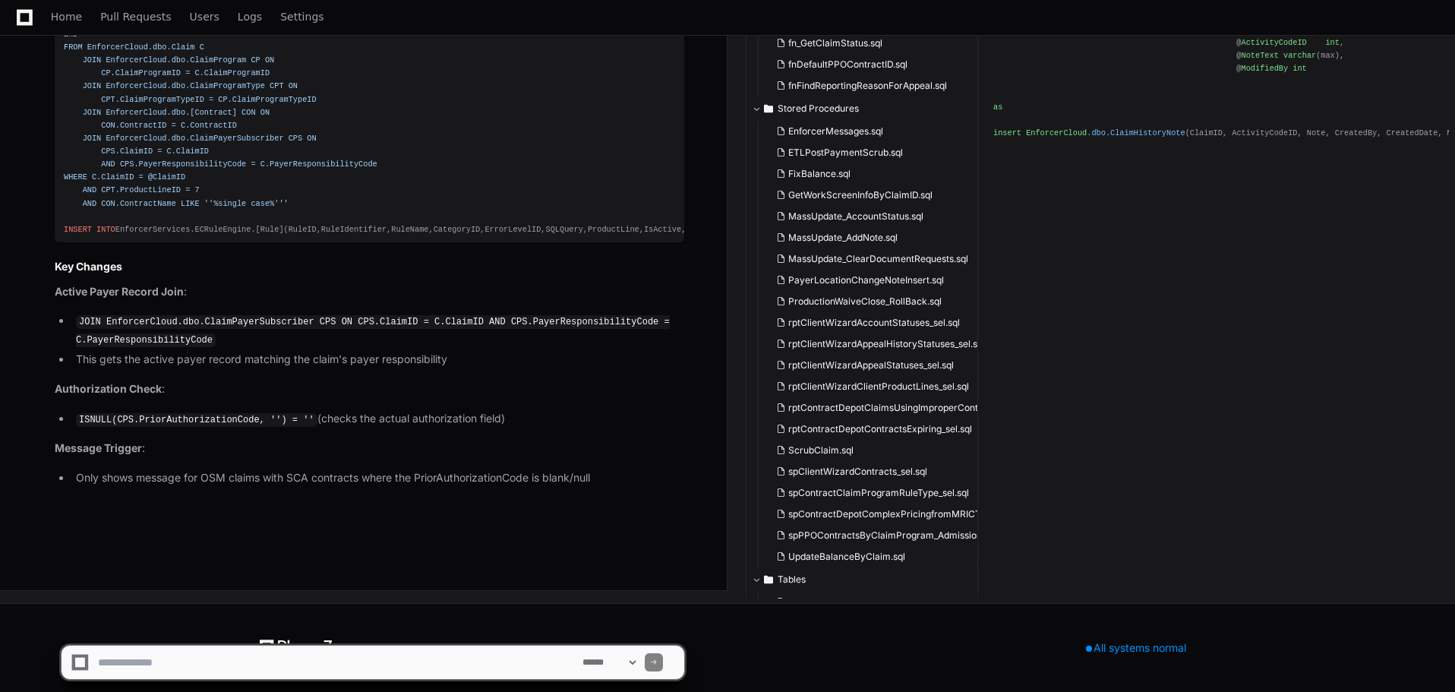
click at [205, 661] on textarea at bounding box center [337, 661] width 484 height 33
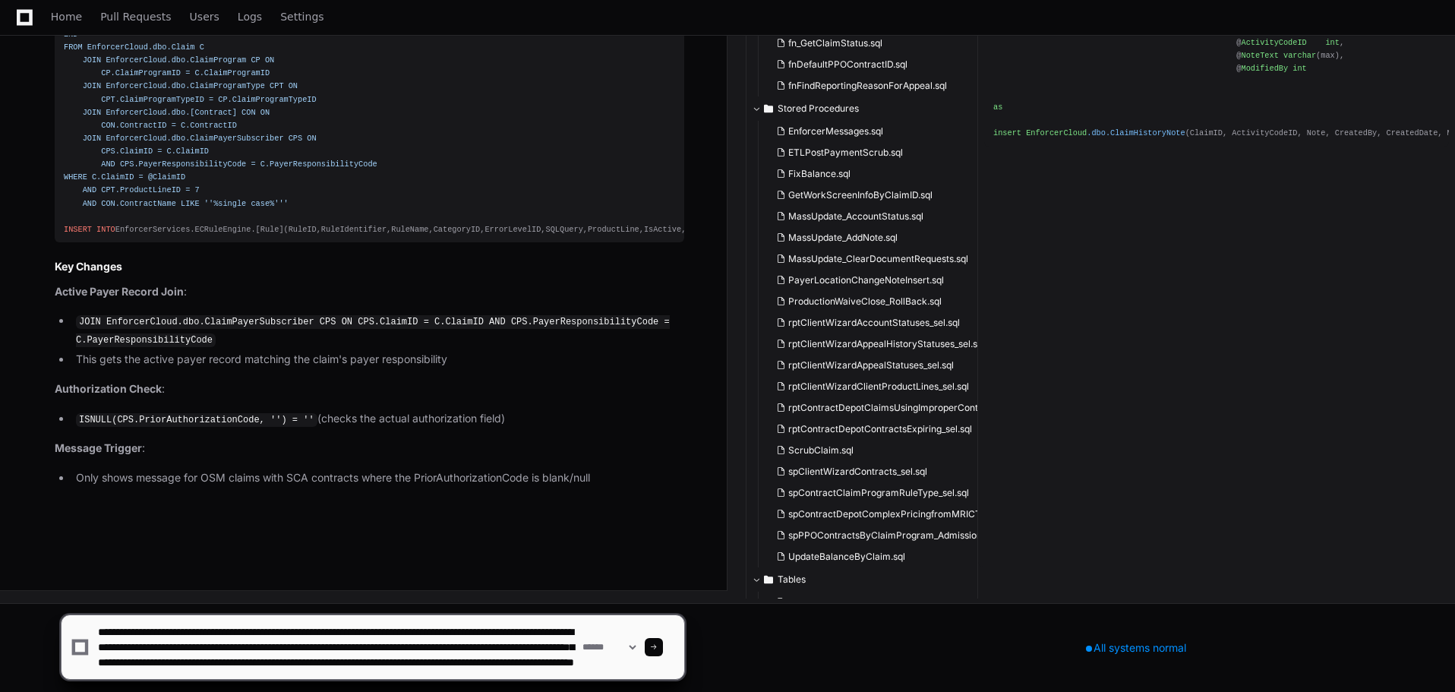
scroll to position [20, 0]
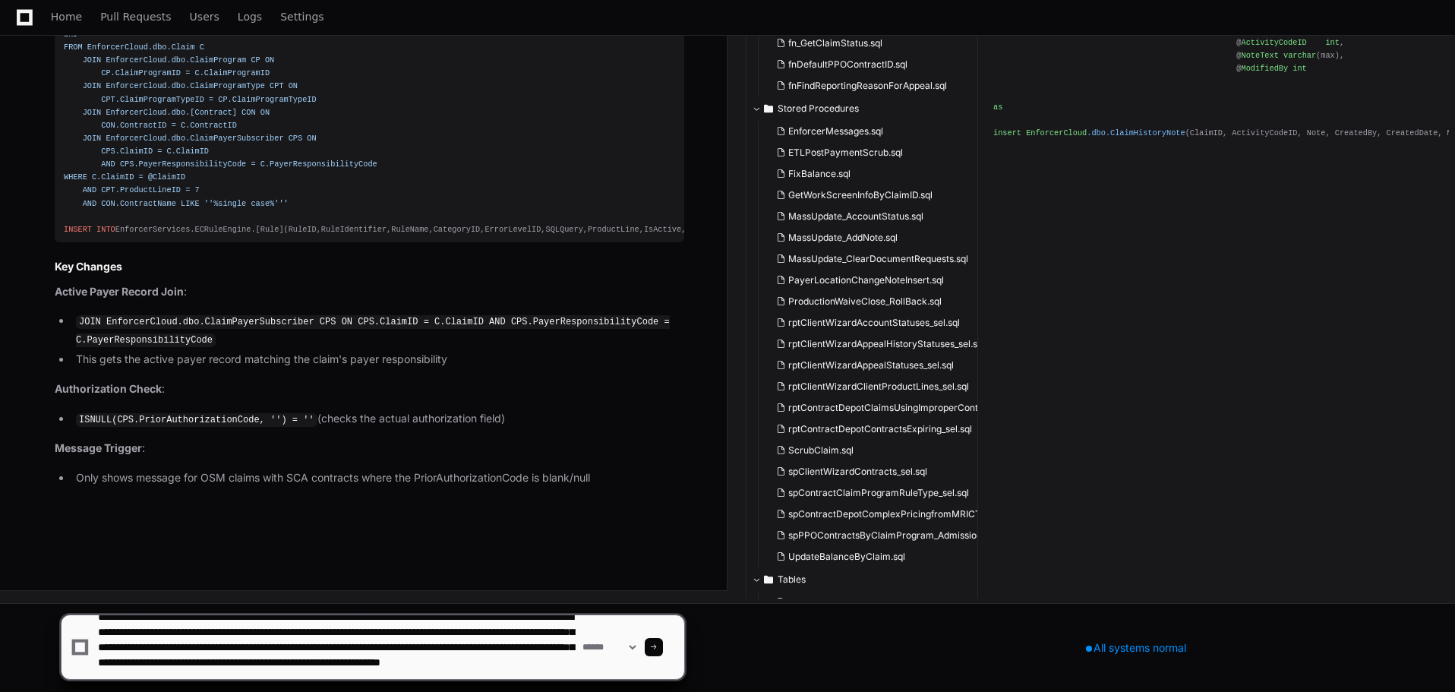
type textarea "**********"
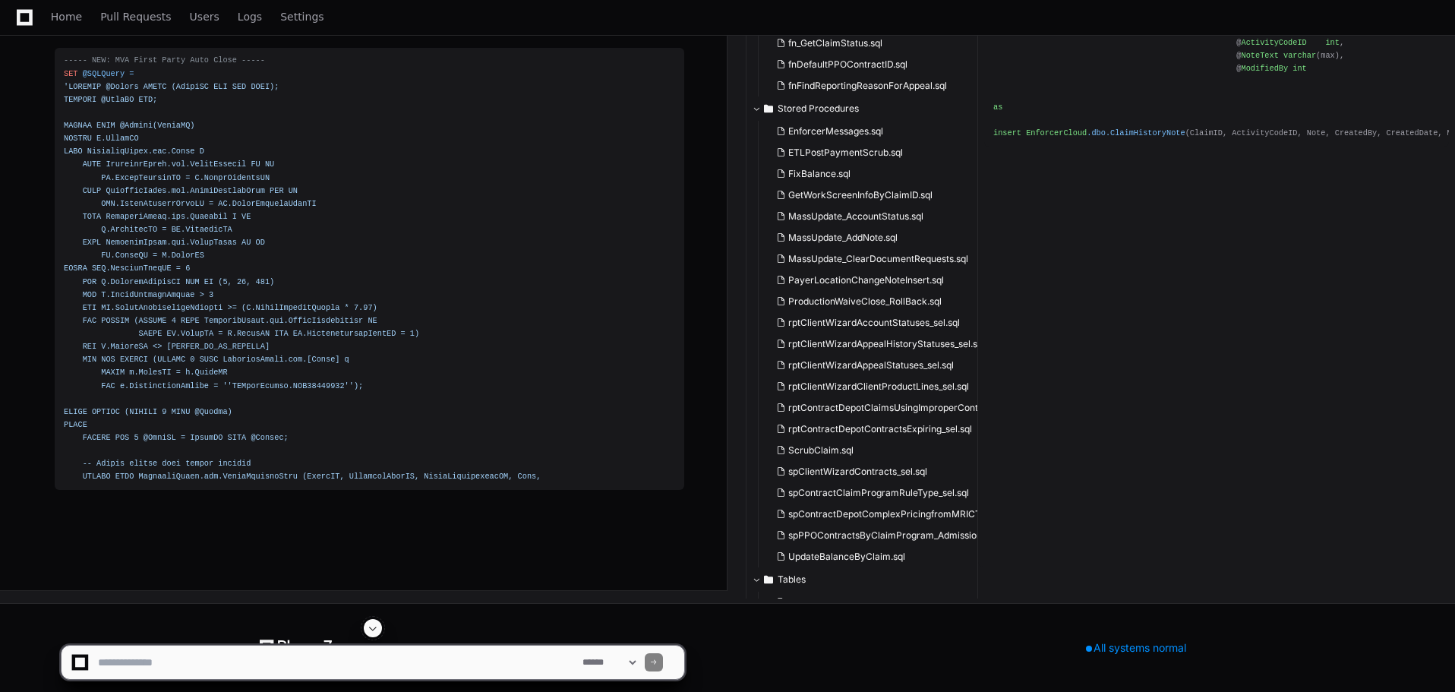
scroll to position [42496, 0]
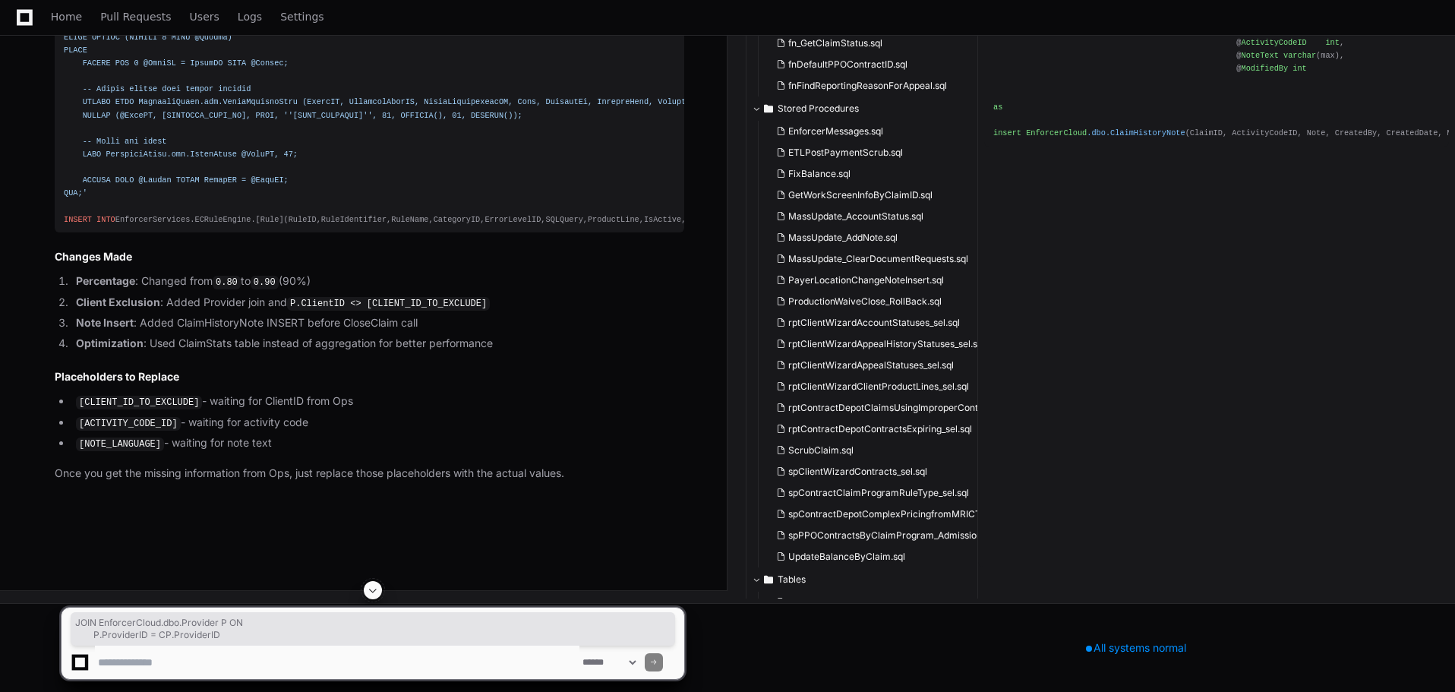
drag, startPoint x: 80, startPoint y: 333, endPoint x: 226, endPoint y: 345, distance: 147.1
copy span "JOIN EnforcerCloud.dbo.Provider P ON P.ProviderID = CP.ProviderID"
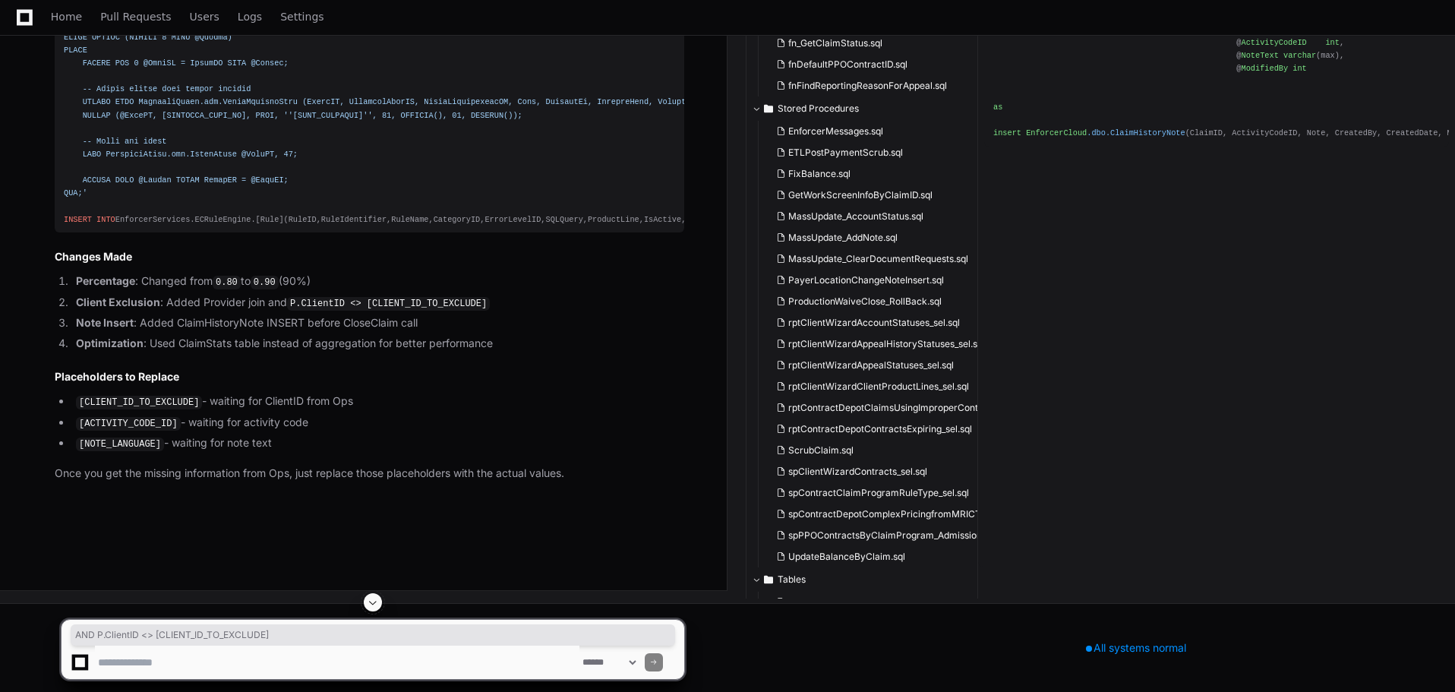
drag, startPoint x: 79, startPoint y: 459, endPoint x: 265, endPoint y: 455, distance: 186.1
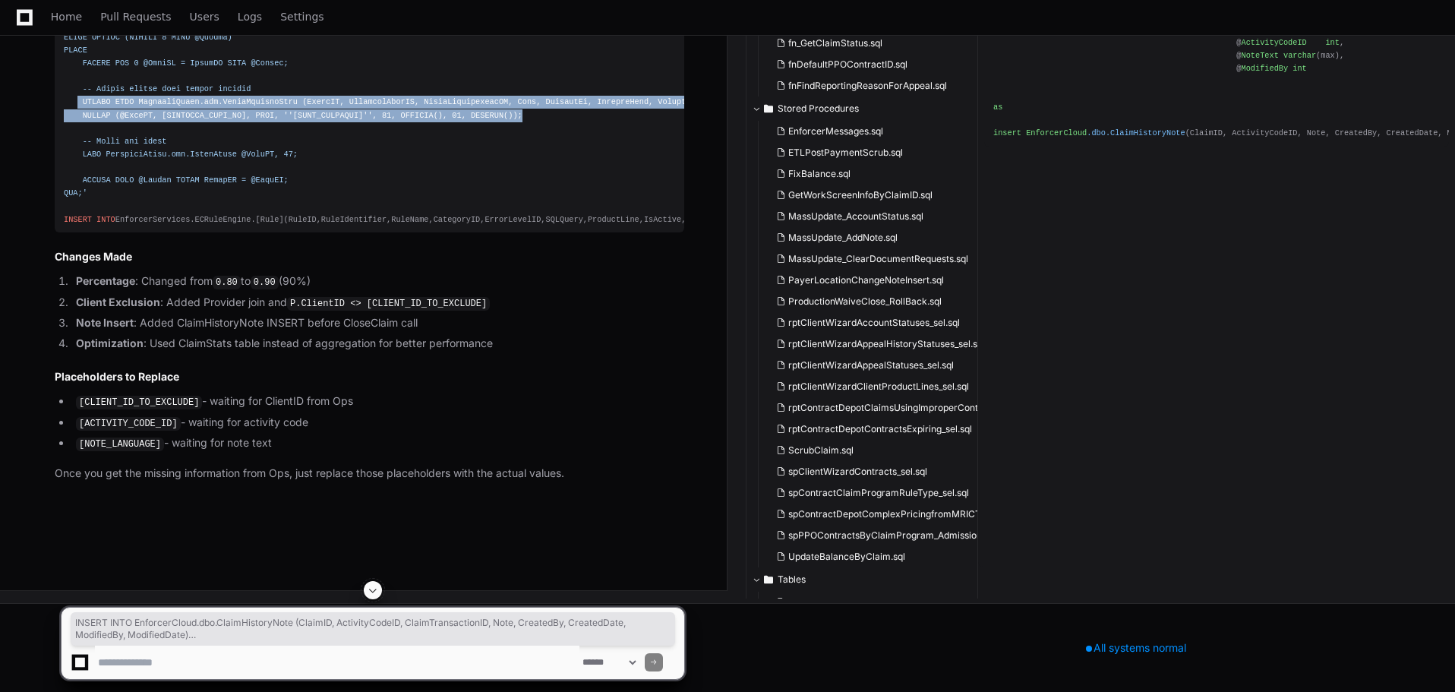
drag, startPoint x: 77, startPoint y: 465, endPoint x: 489, endPoint y: 476, distance: 411.7
